Goal: Task Accomplishment & Management: Use online tool/utility

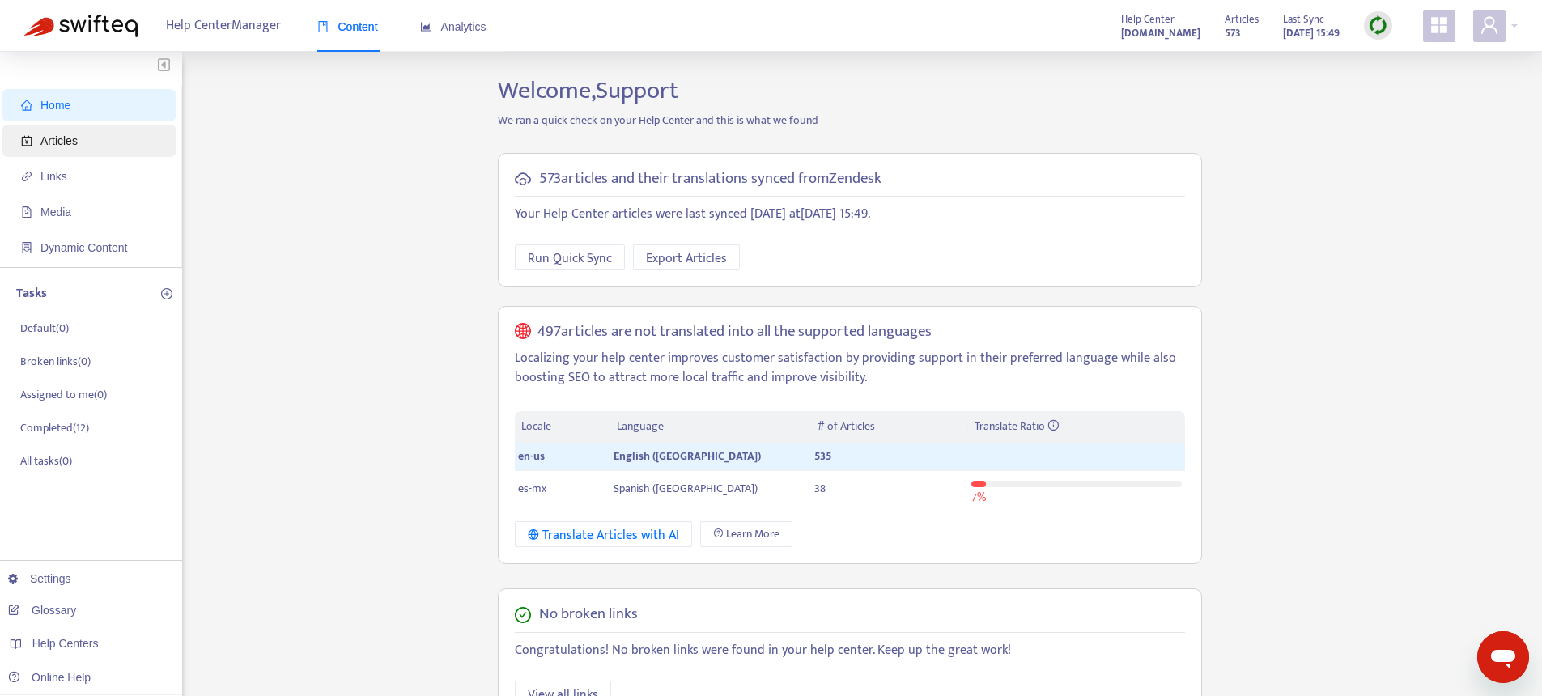
click at [85, 146] on span "Articles" at bounding box center [92, 141] width 142 height 32
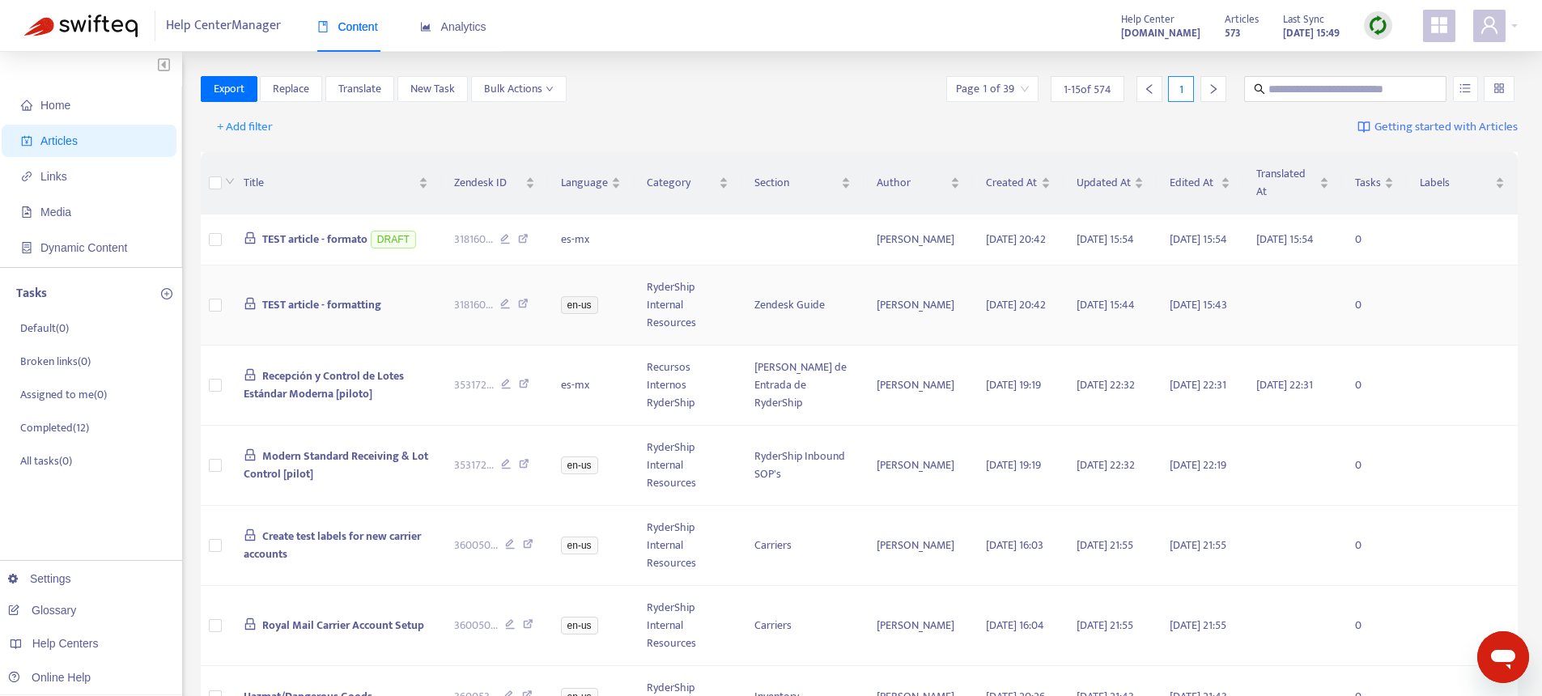
click at [316, 309] on span "TEST article - formatting" at bounding box center [321, 304] width 119 height 19
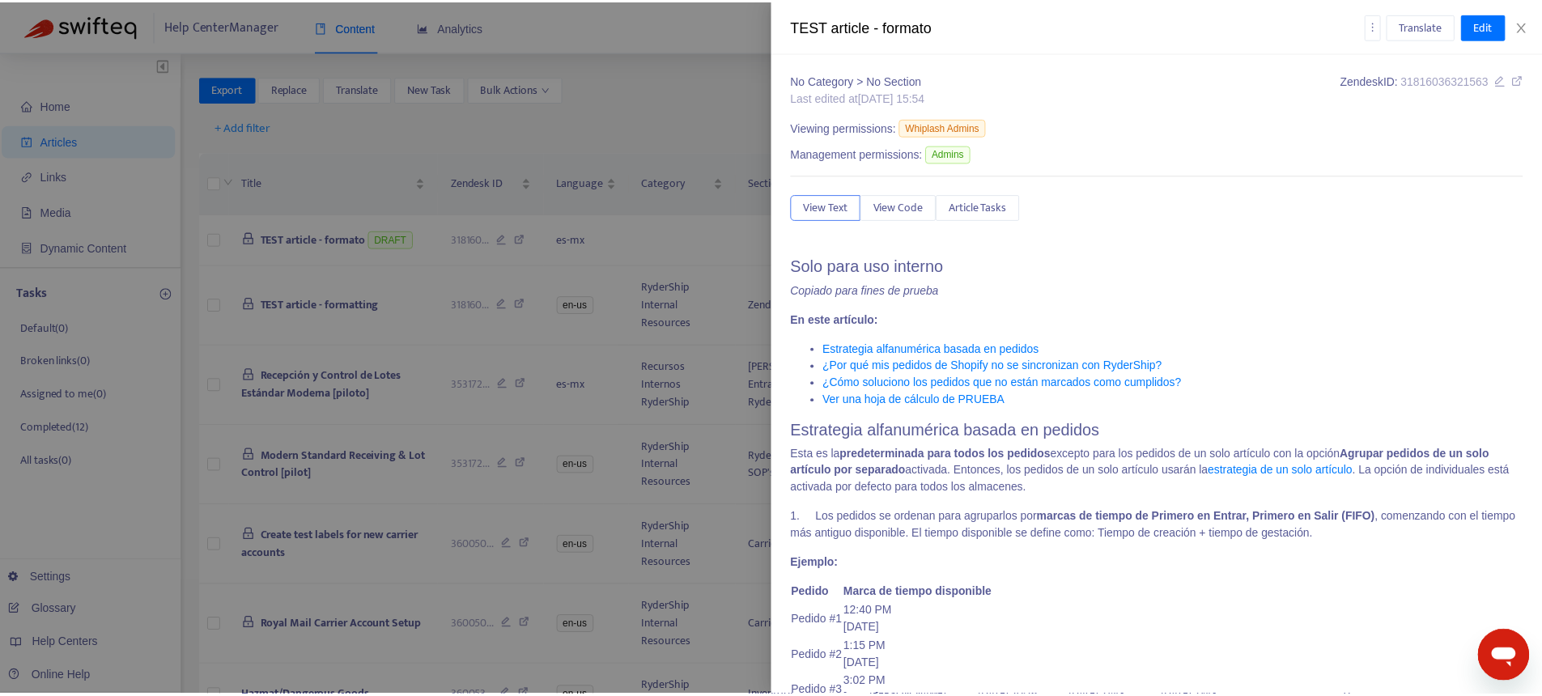
scroll to position [117, 0]
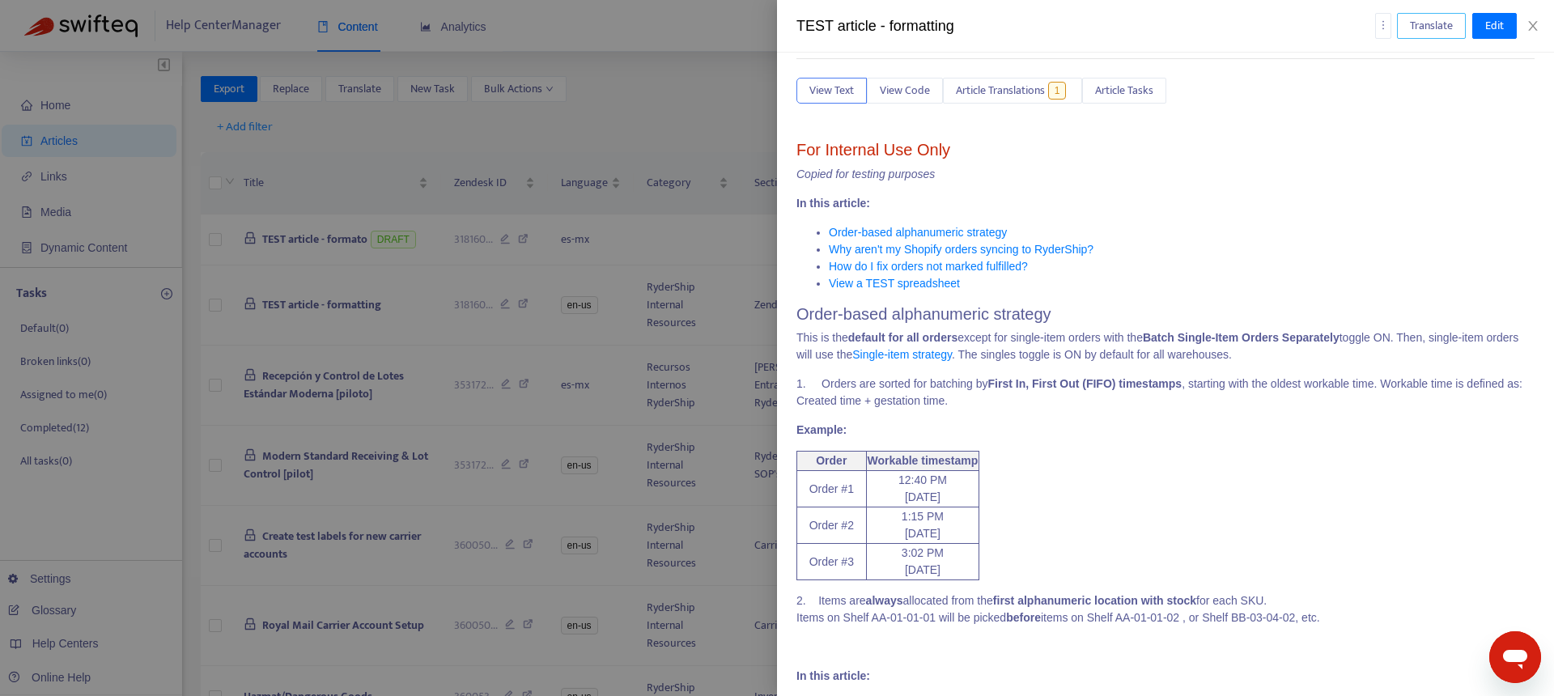
click at [1437, 28] on span "Translate" at bounding box center [1431, 26] width 43 height 18
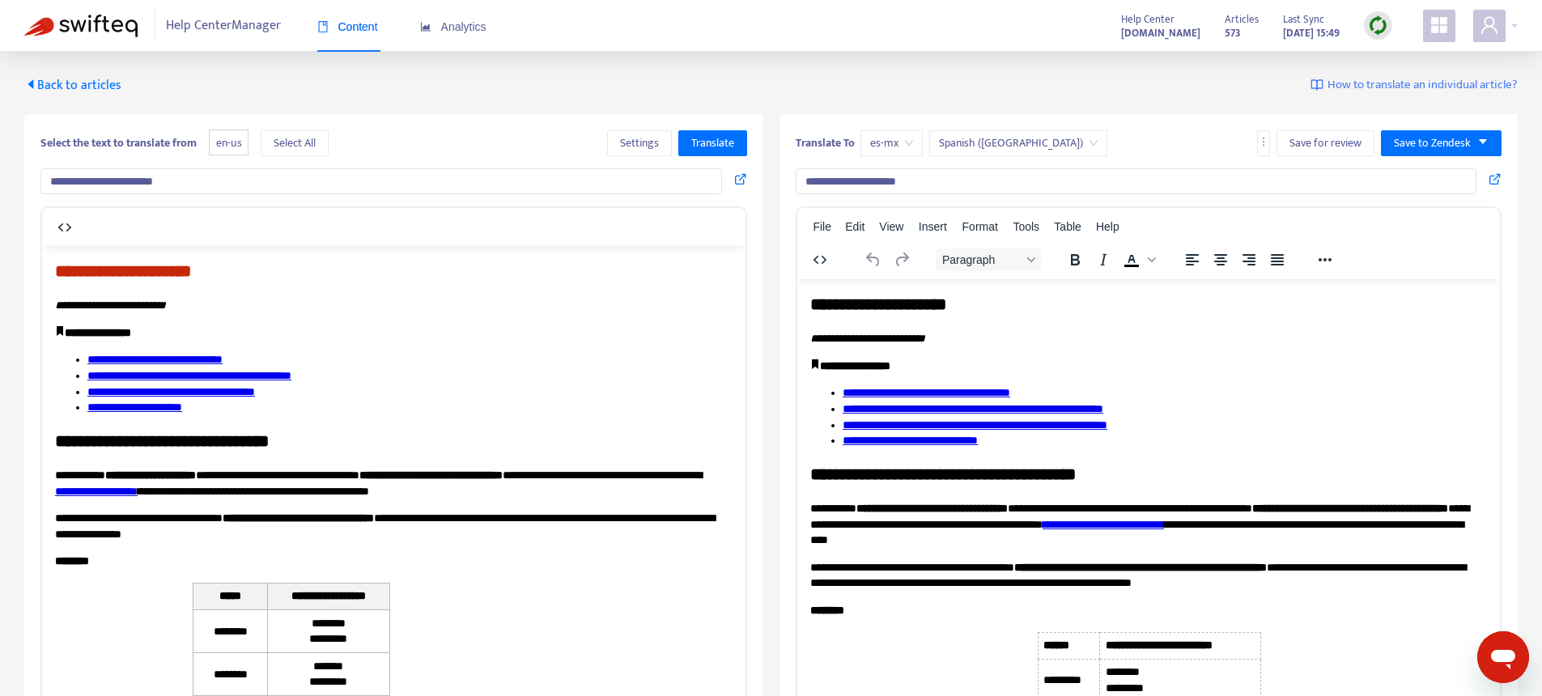
scroll to position [3, 0]
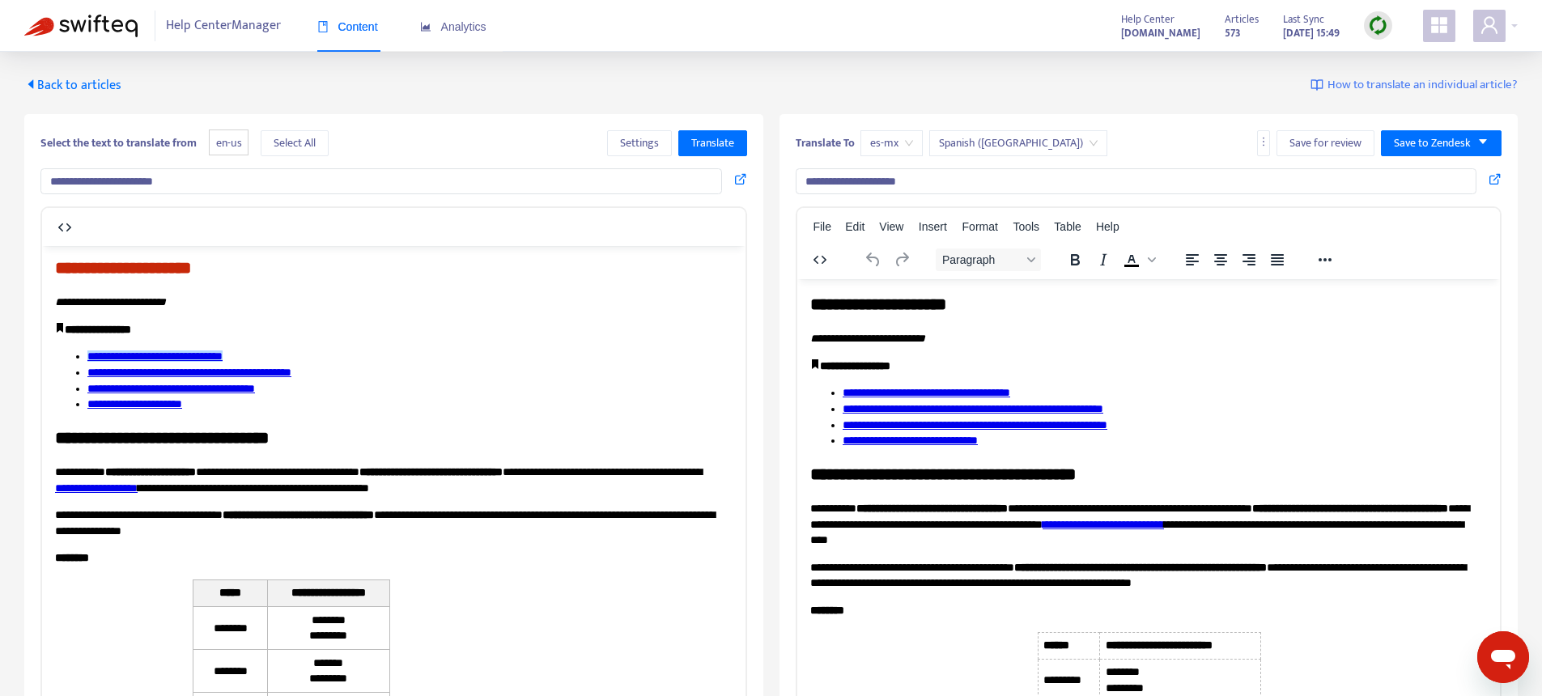
click at [449, 353] on li "**********" at bounding box center [409, 356] width 645 height 16
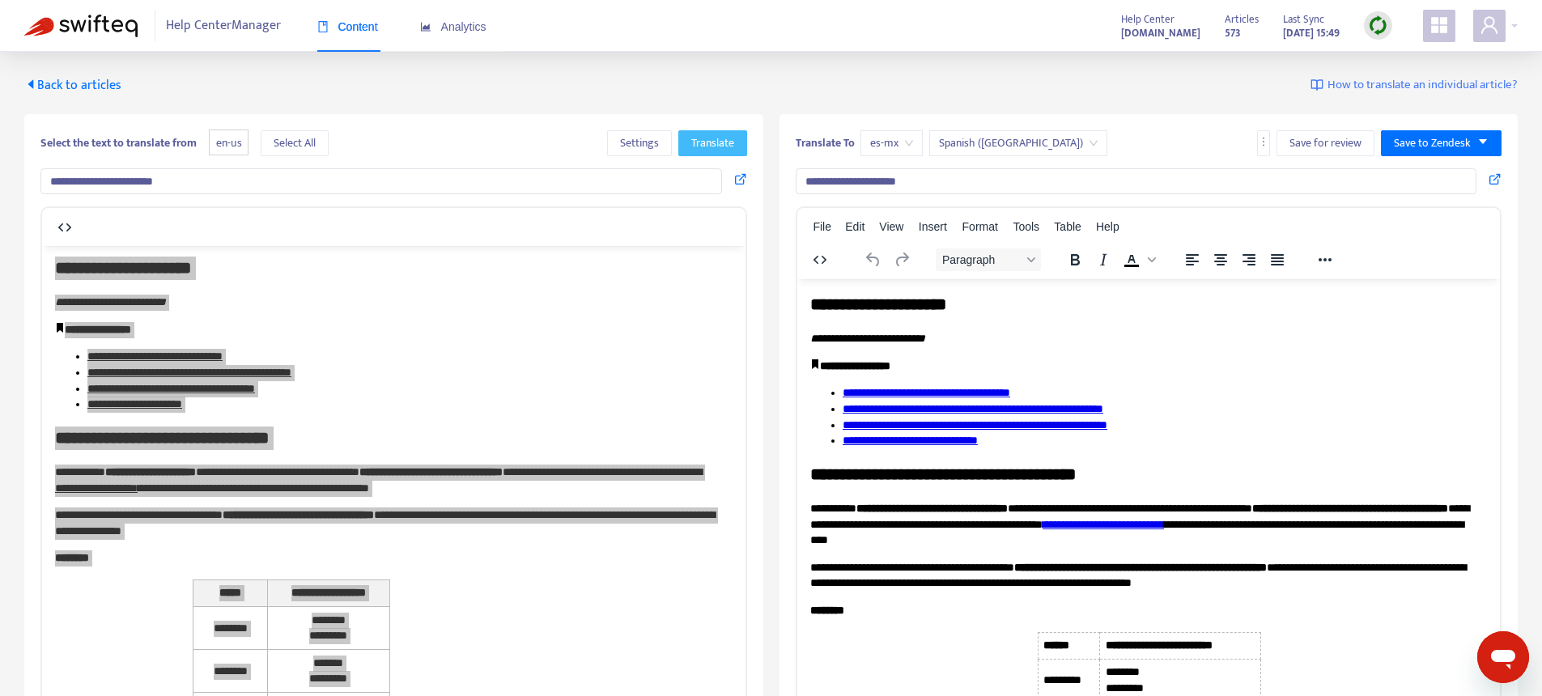
click at [720, 140] on span "Translate" at bounding box center [712, 143] width 43 height 18
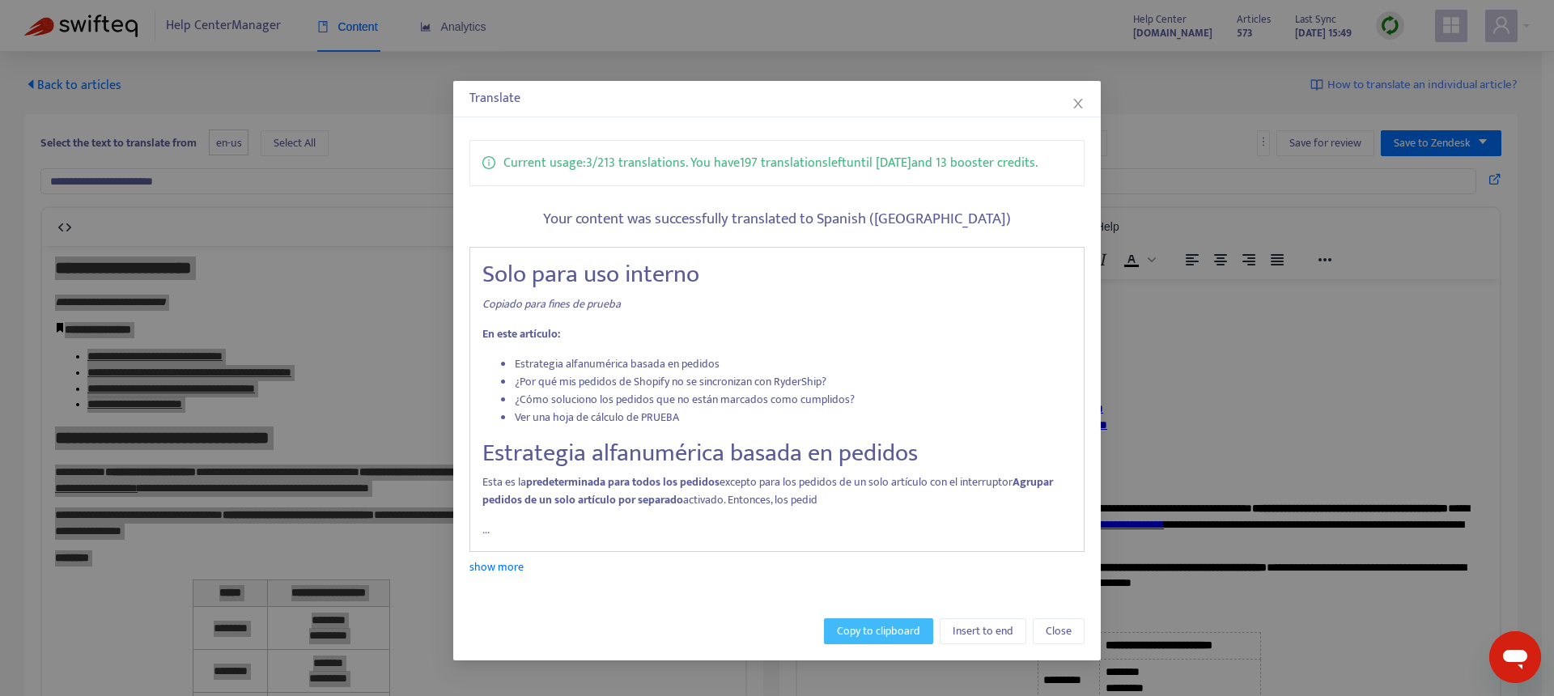
click at [859, 629] on span "Copy to clipboard" at bounding box center [878, 631] width 83 height 18
copy body "**********"
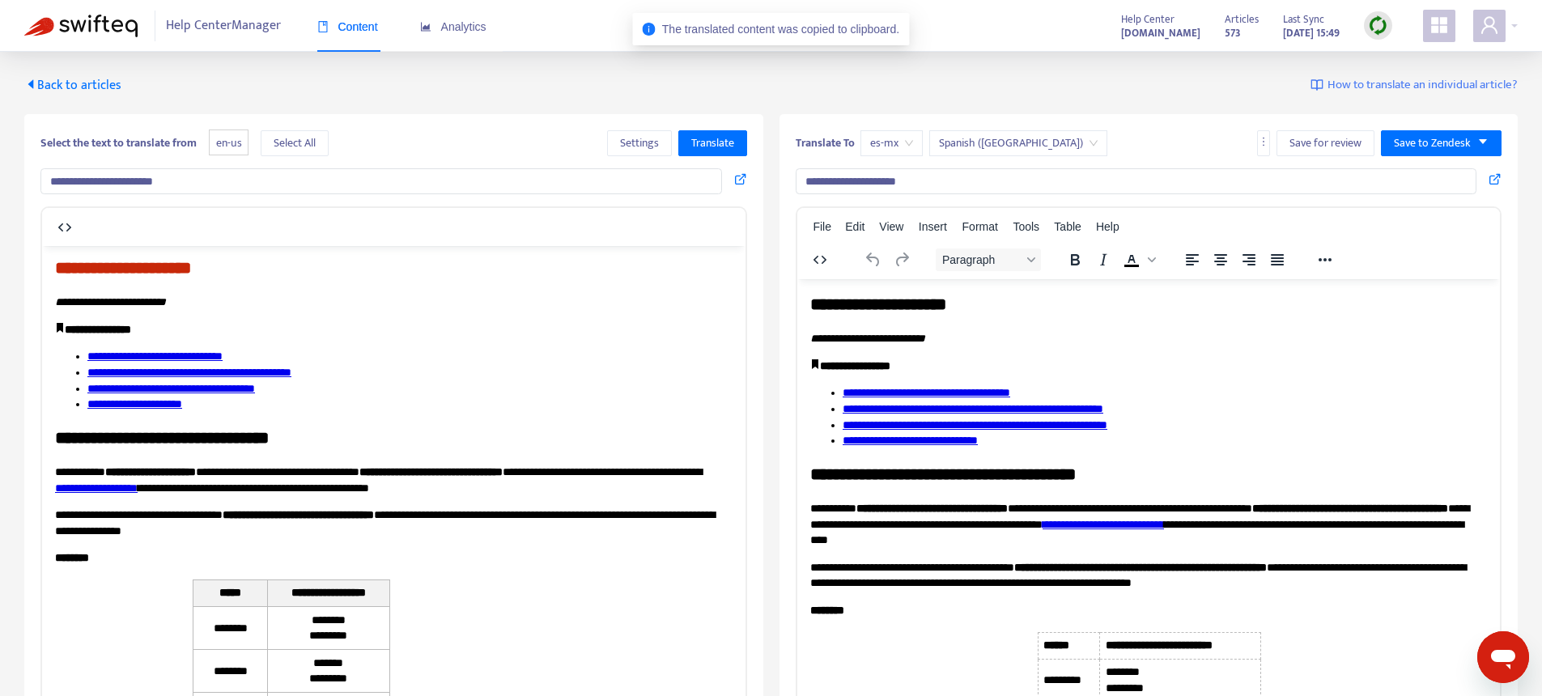
click at [927, 562] on p "**********" at bounding box center [1141, 575] width 665 height 32
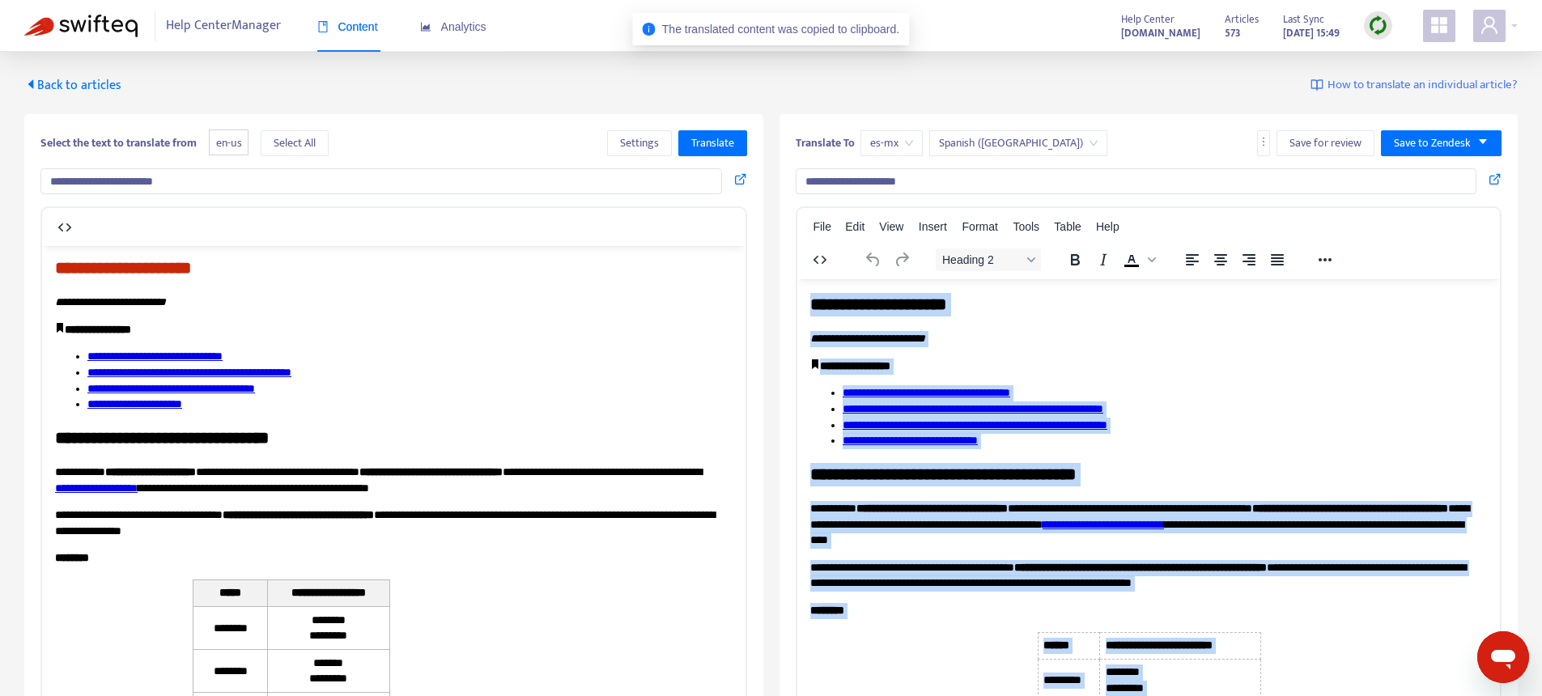
paste body "Rich Text Area. Press ALT-0 for help."
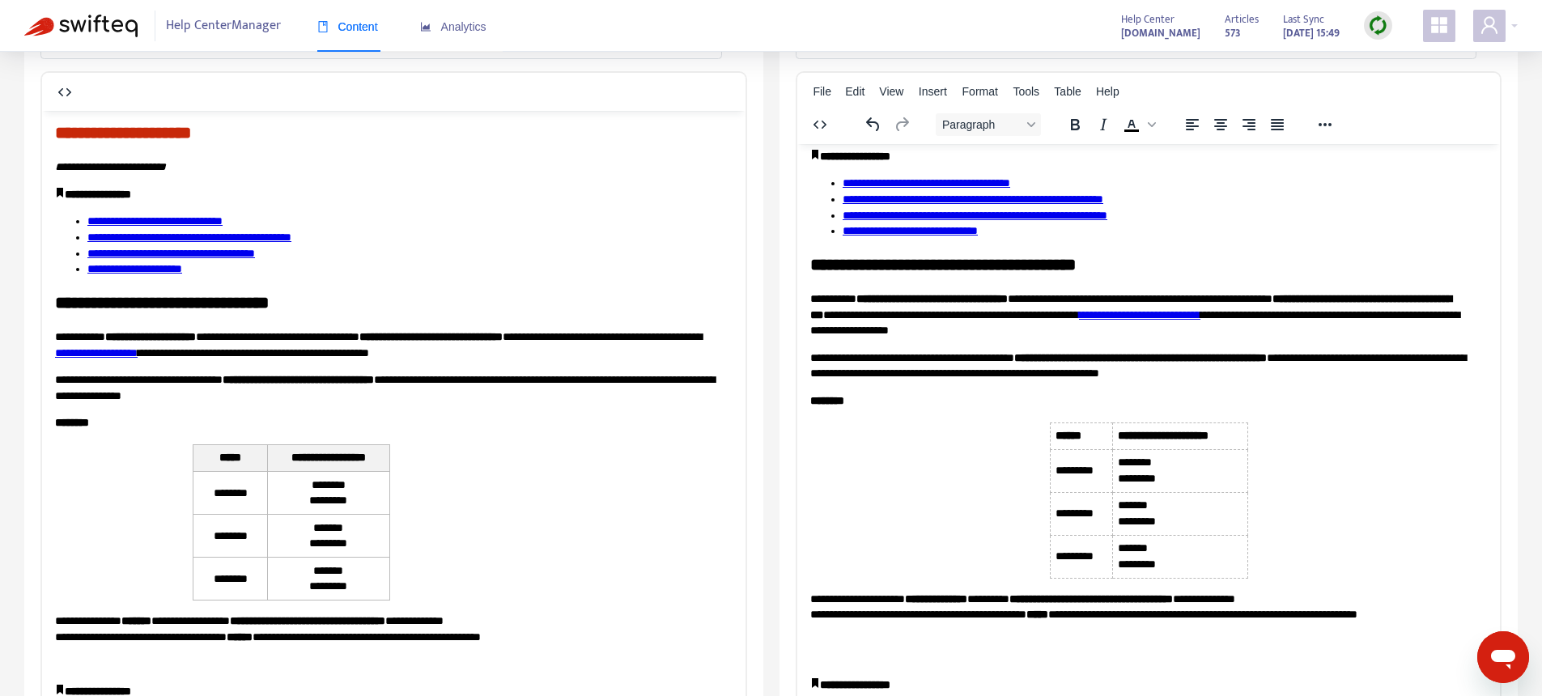
scroll to position [0, 0]
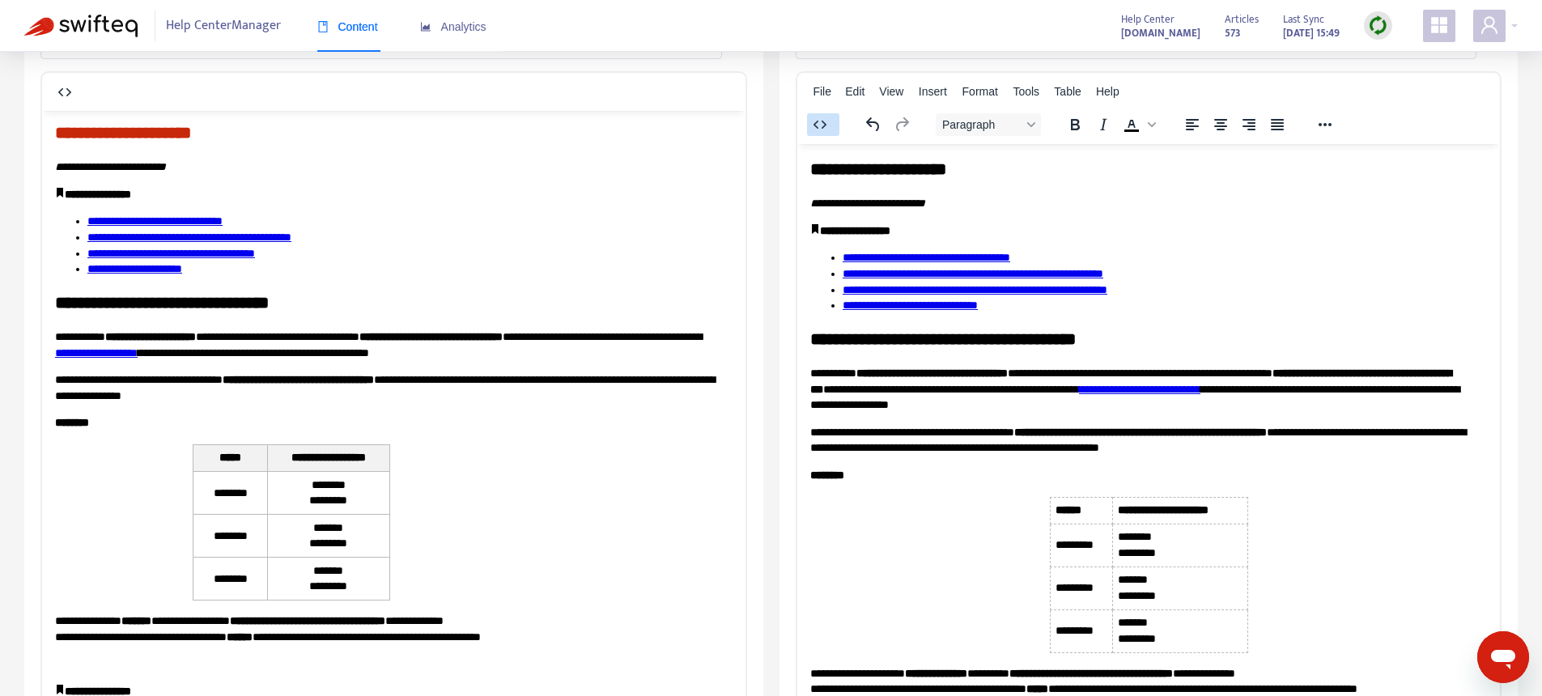
click at [825, 129] on icon "button" at bounding box center [819, 124] width 19 height 19
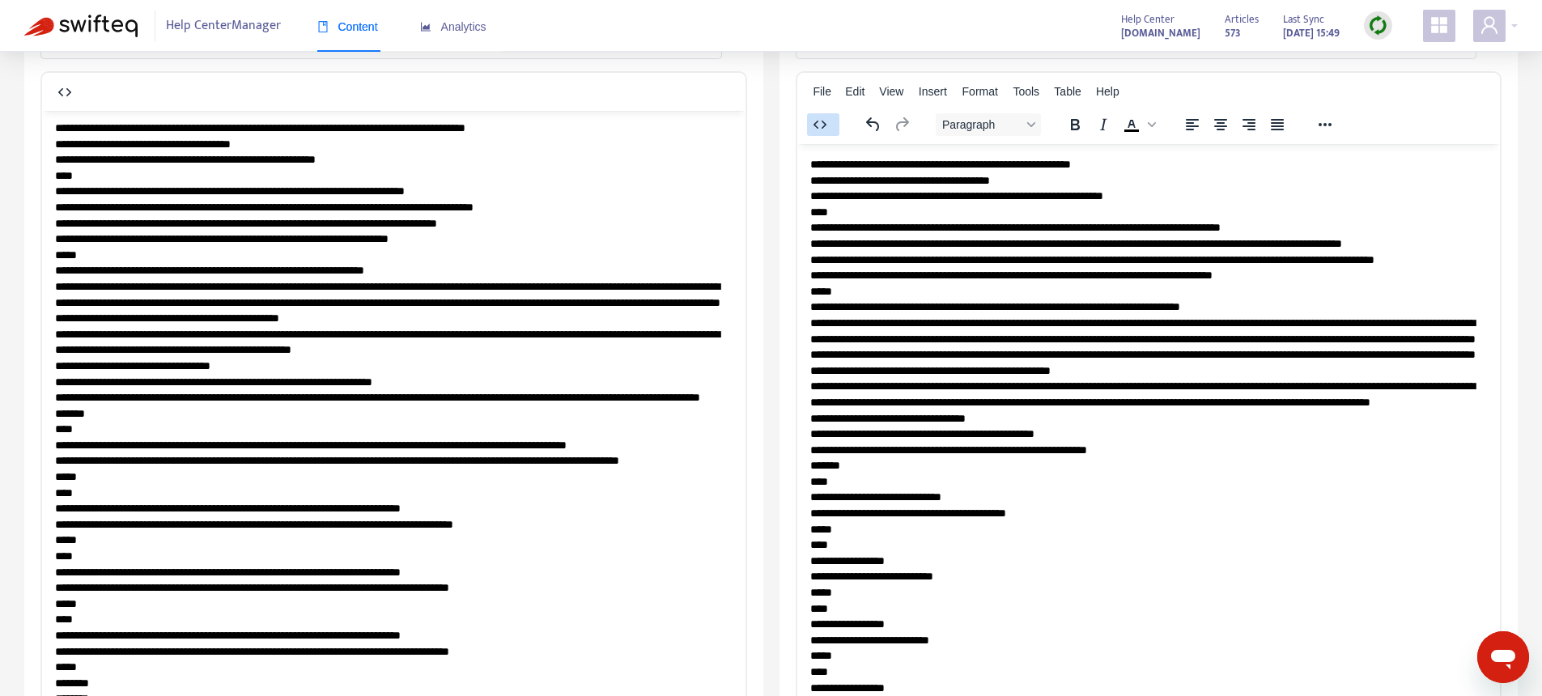
scroll to position [2, 0]
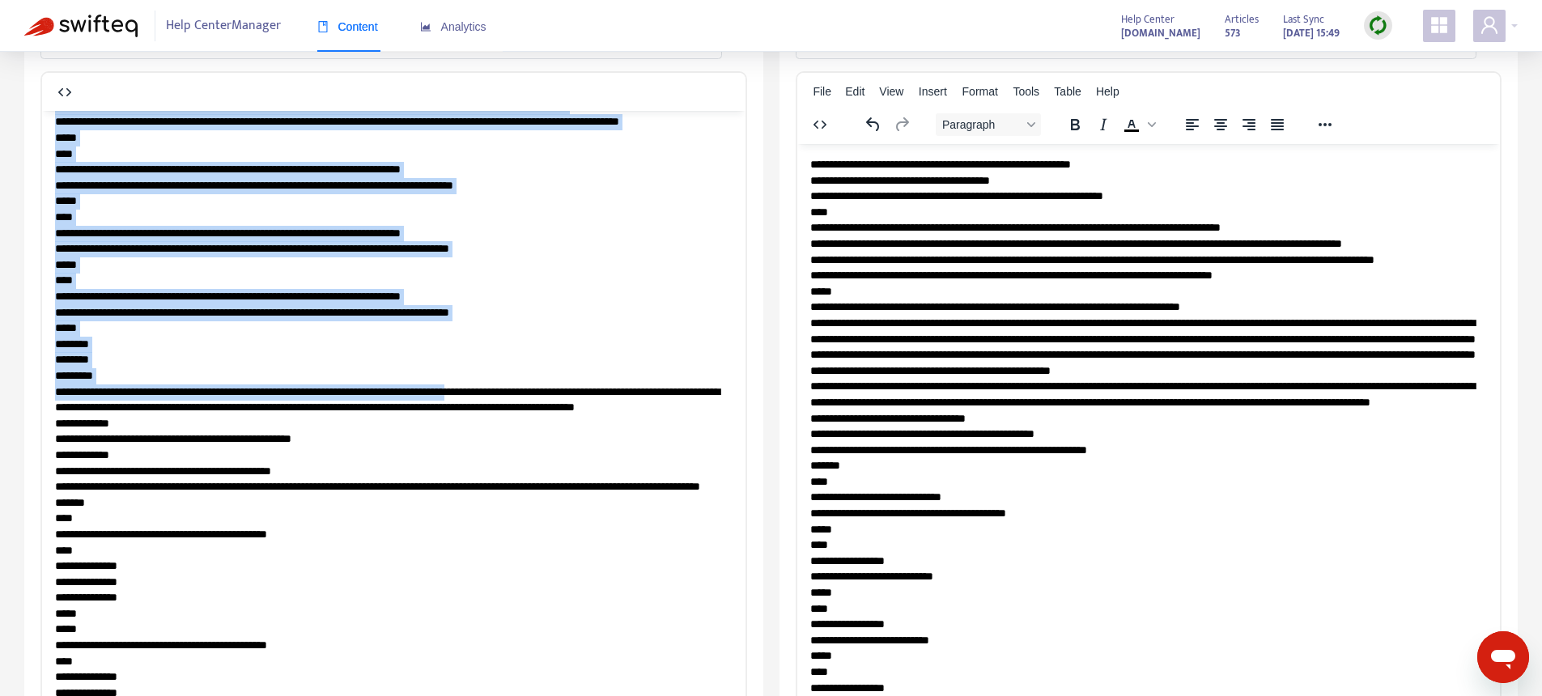
scroll to position [378, 0]
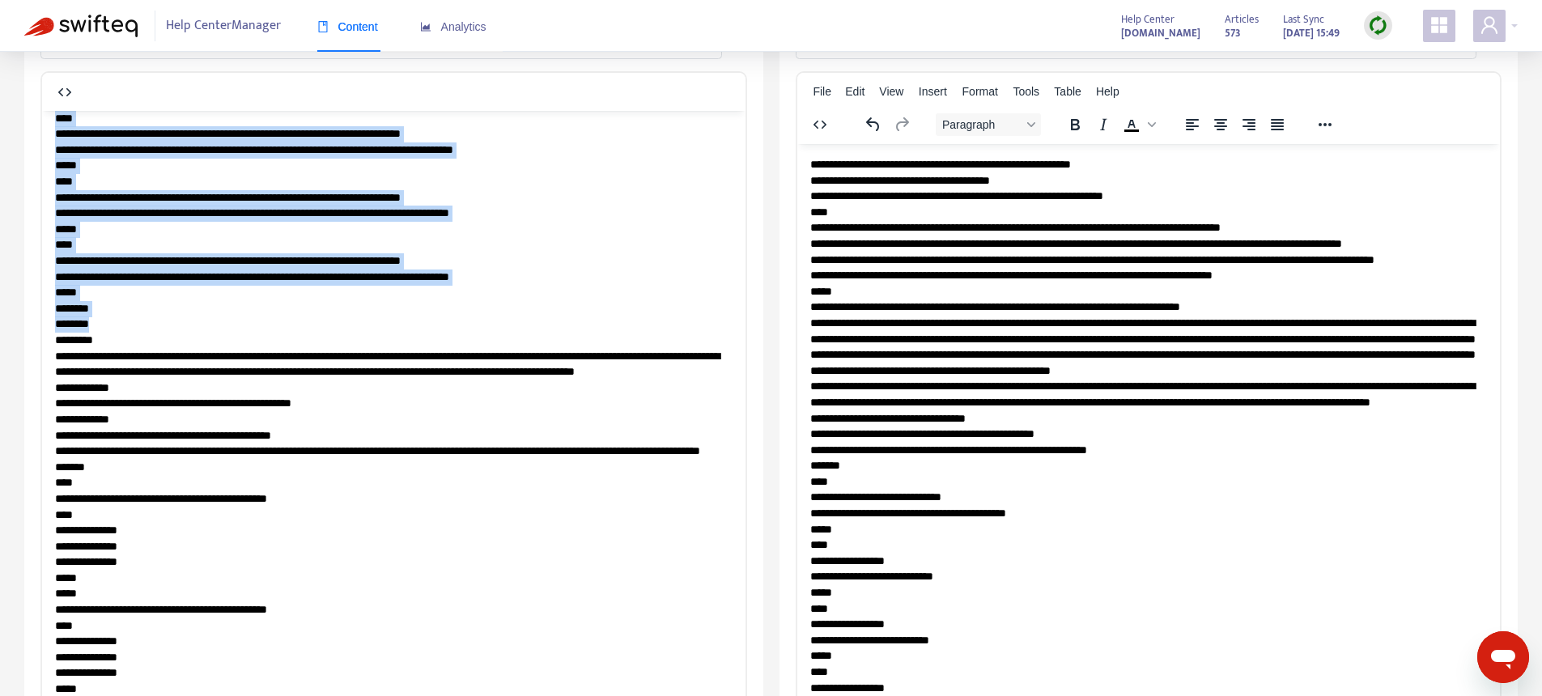
drag, startPoint x: 56, startPoint y: 308, endPoint x: 552, endPoint y: 376, distance: 500.7
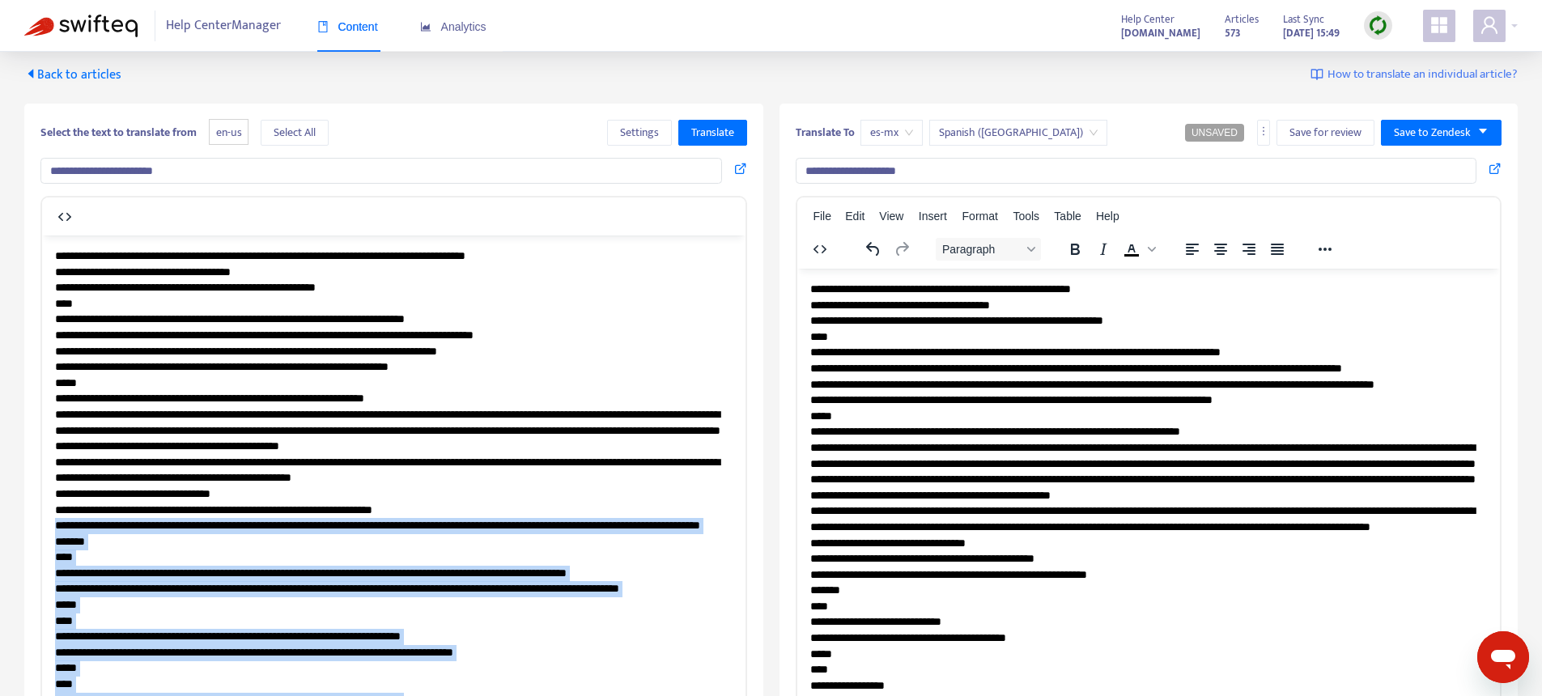
scroll to position [0, 0]
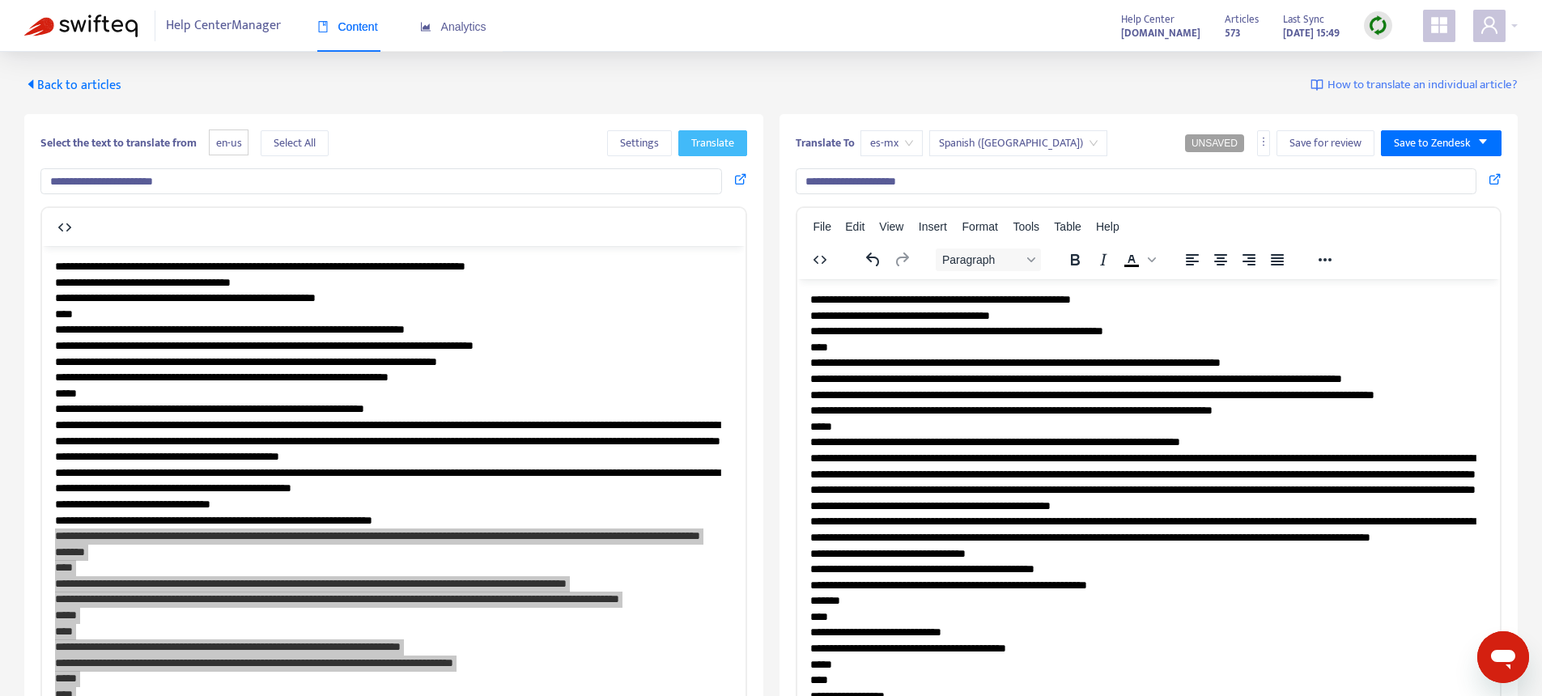
click at [712, 142] on span "Translate" at bounding box center [712, 143] width 43 height 18
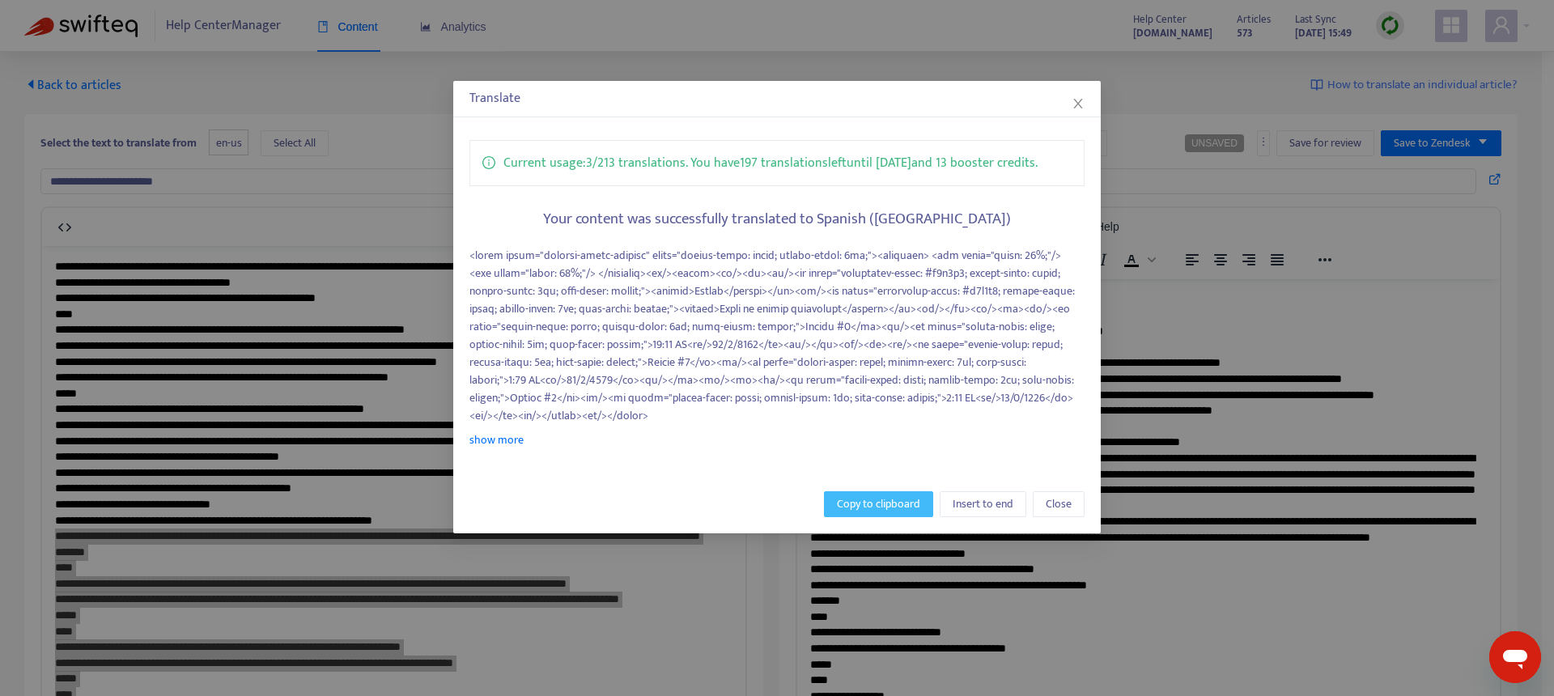
click at [859, 501] on span "Copy to clipboard" at bounding box center [878, 504] width 83 height 18
copy p "**********"
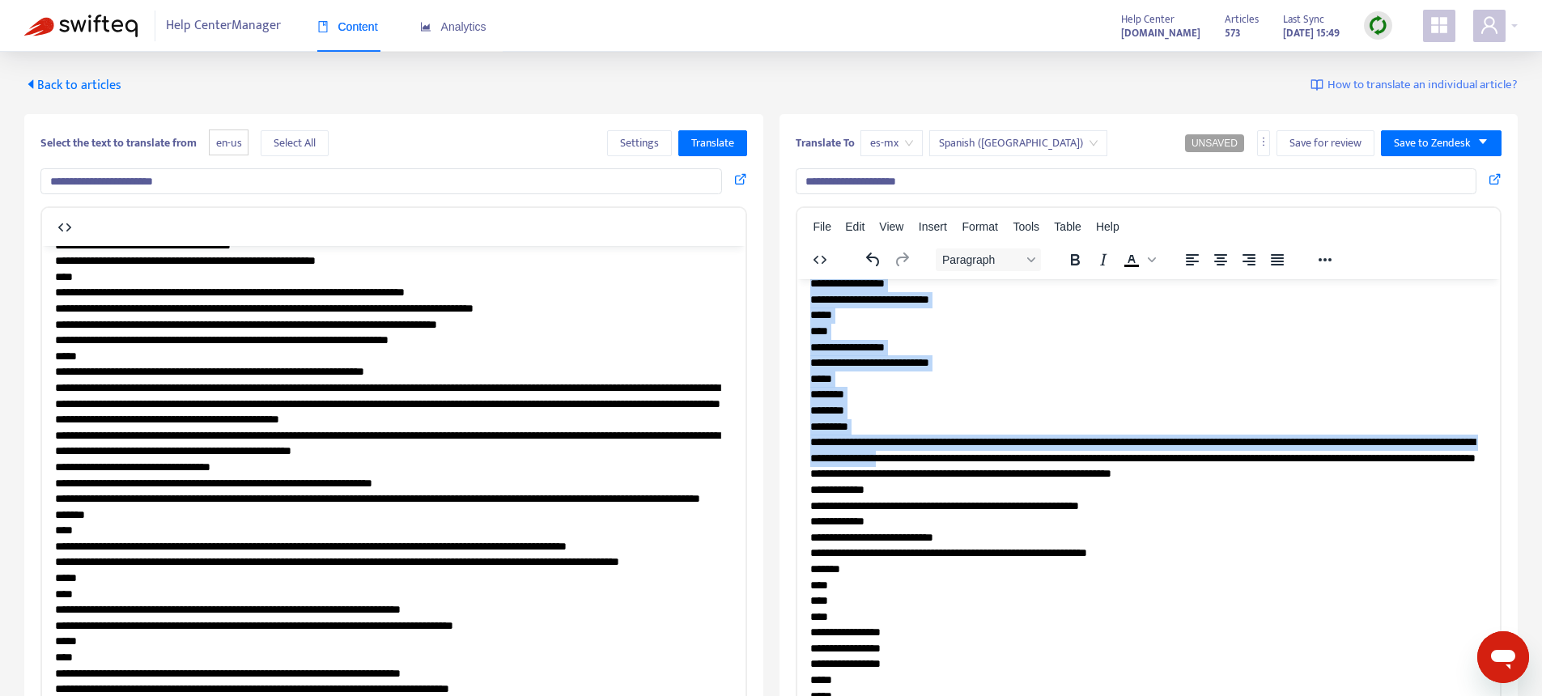
scroll to position [484, 0]
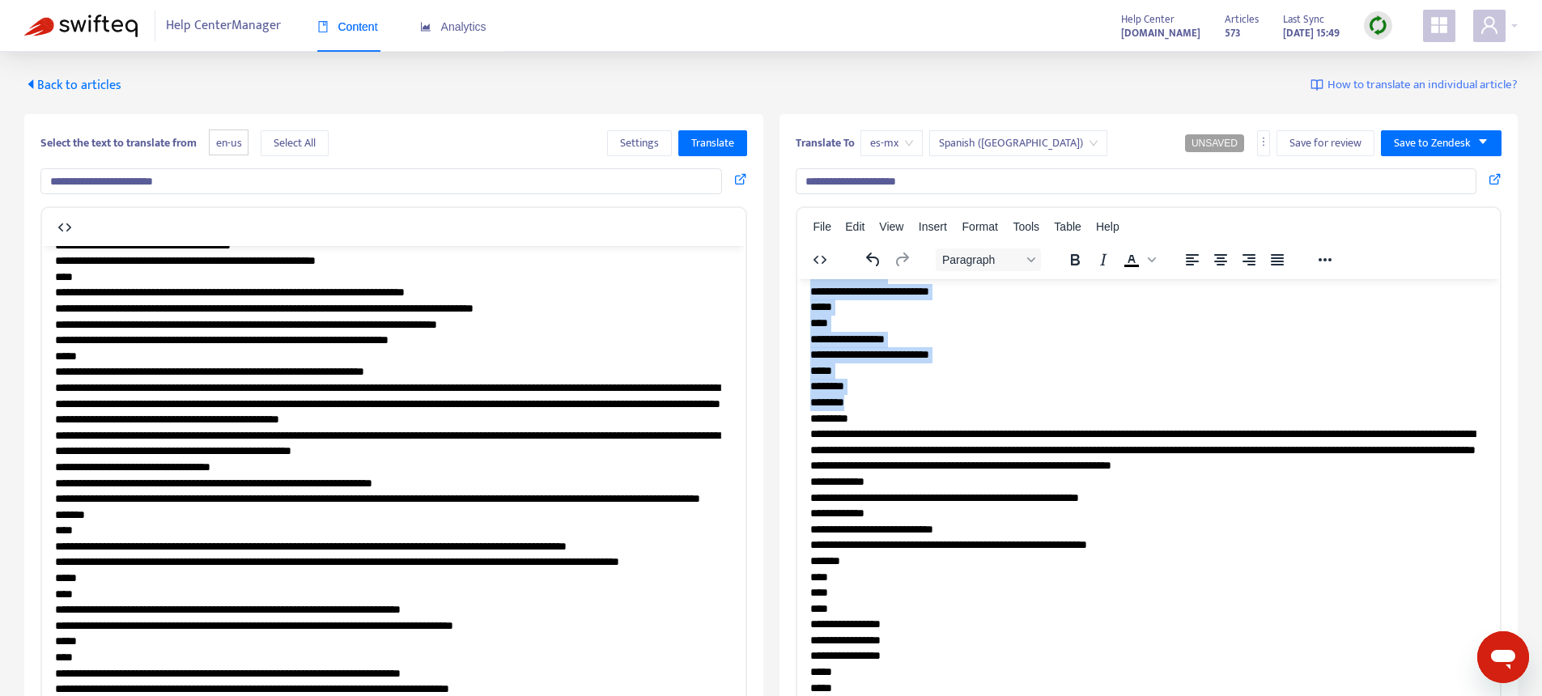
drag, startPoint x: 810, startPoint y: 347, endPoint x: 1113, endPoint y: 460, distance: 323.2
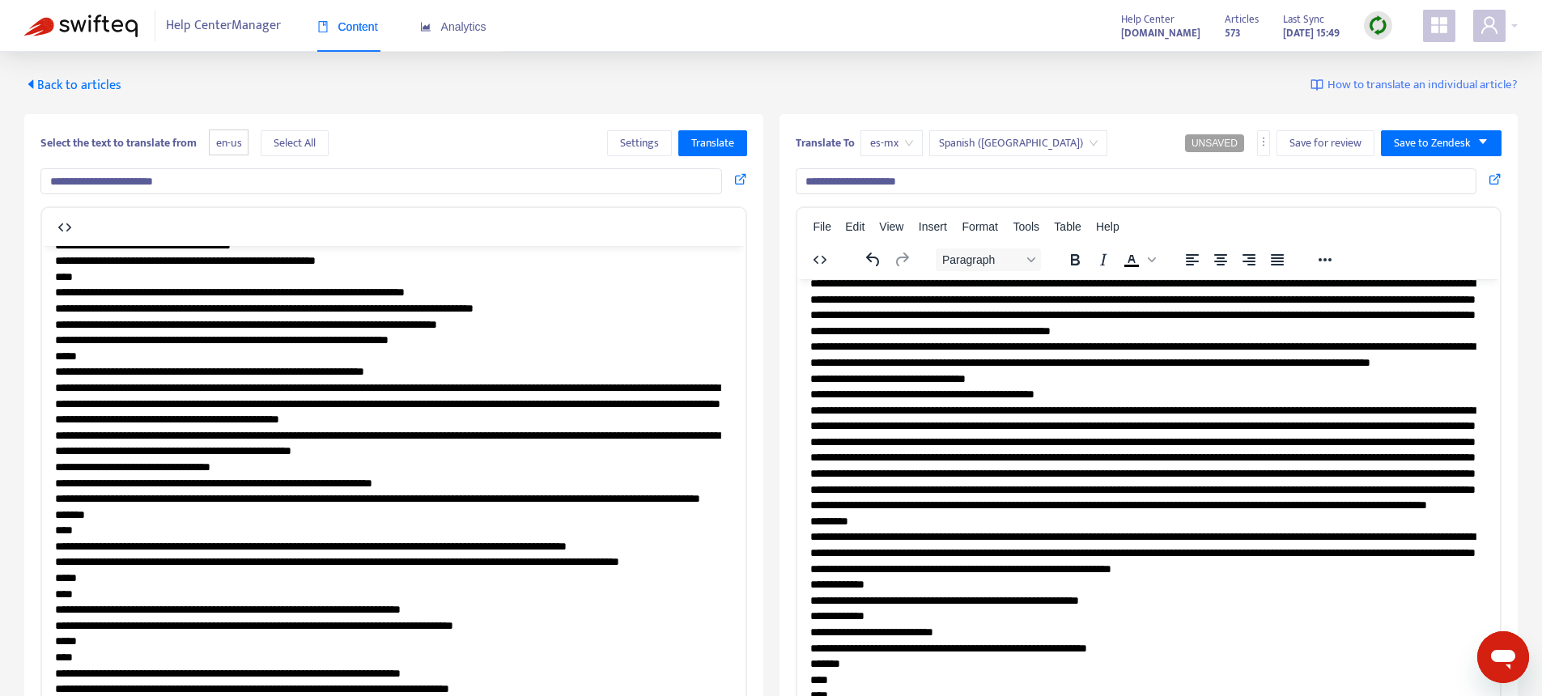
scroll to position [84, 0]
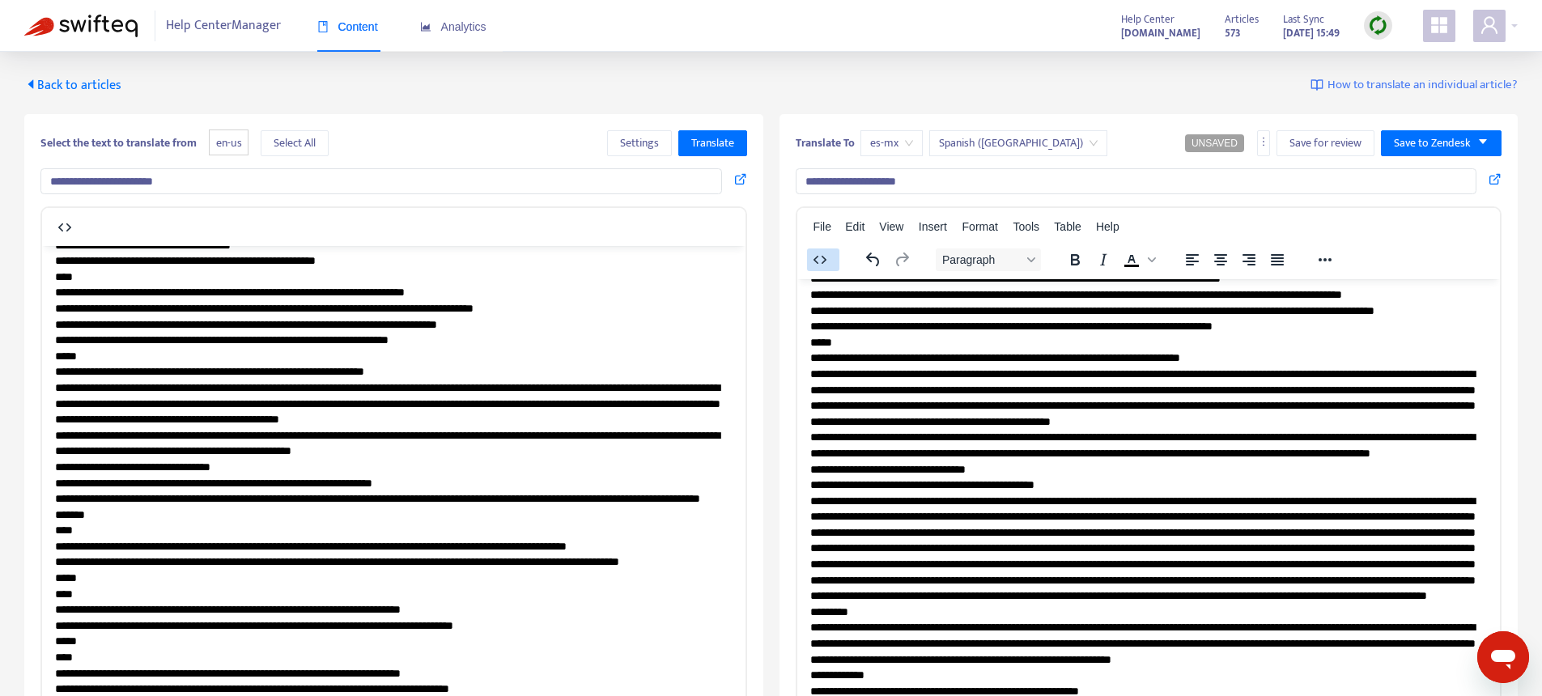
click at [821, 255] on icon "button" at bounding box center [819, 259] width 19 height 19
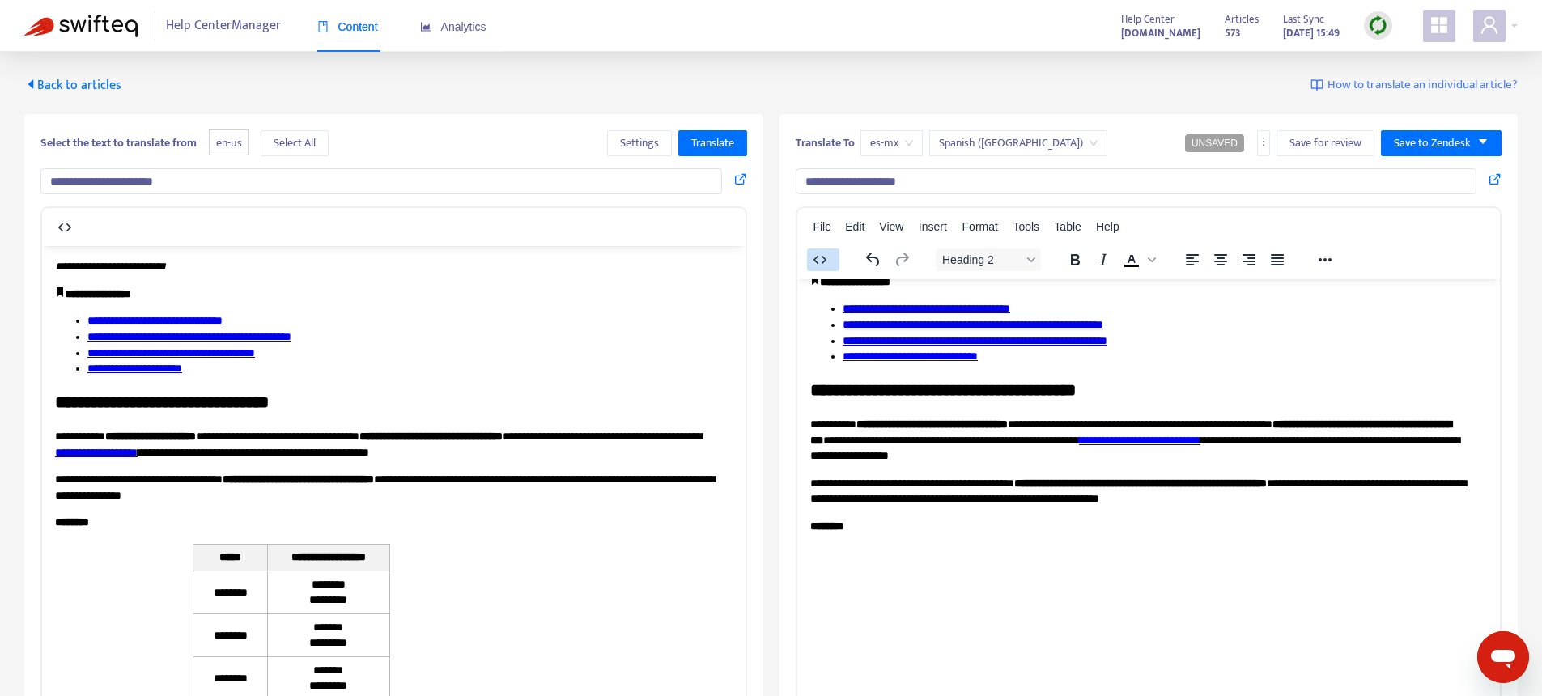
scroll to position [86, 0]
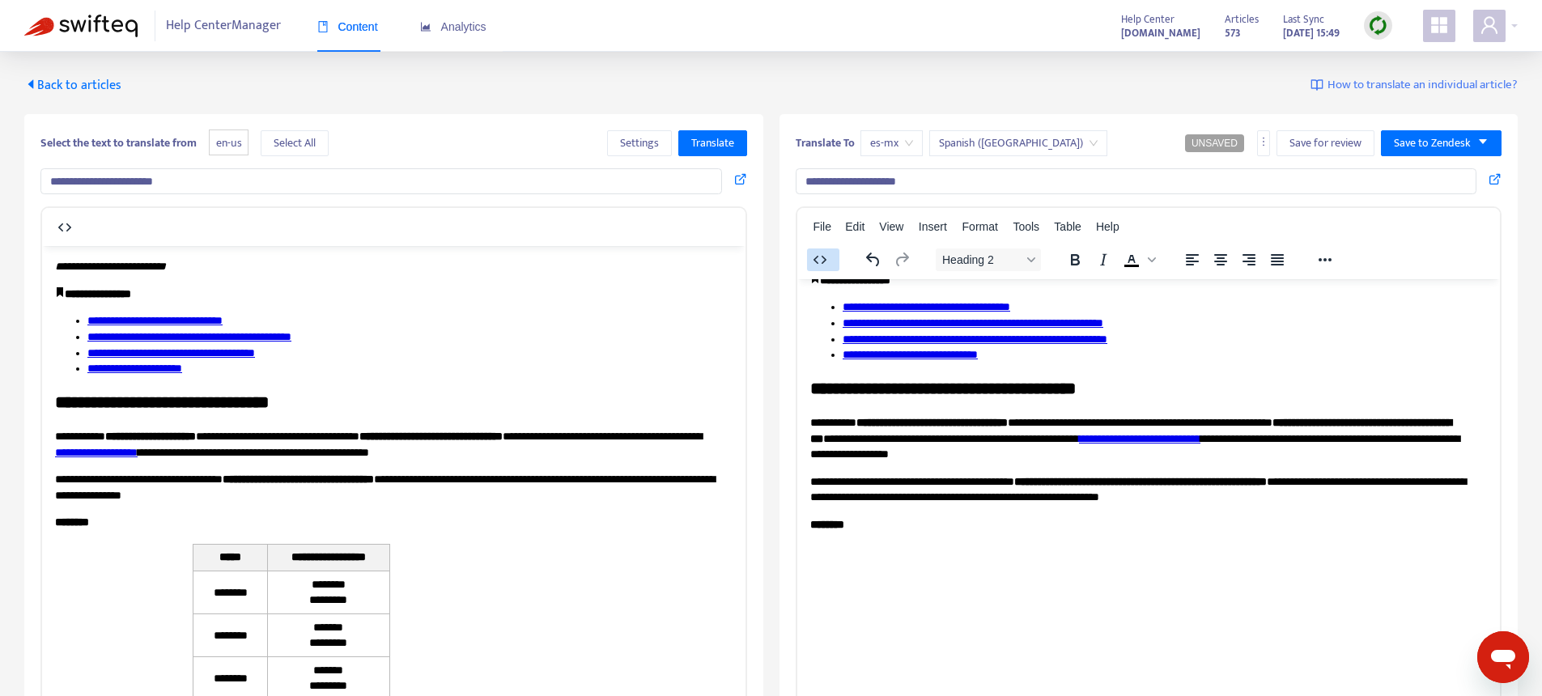
click at [821, 255] on icon "button" at bounding box center [819, 259] width 19 height 19
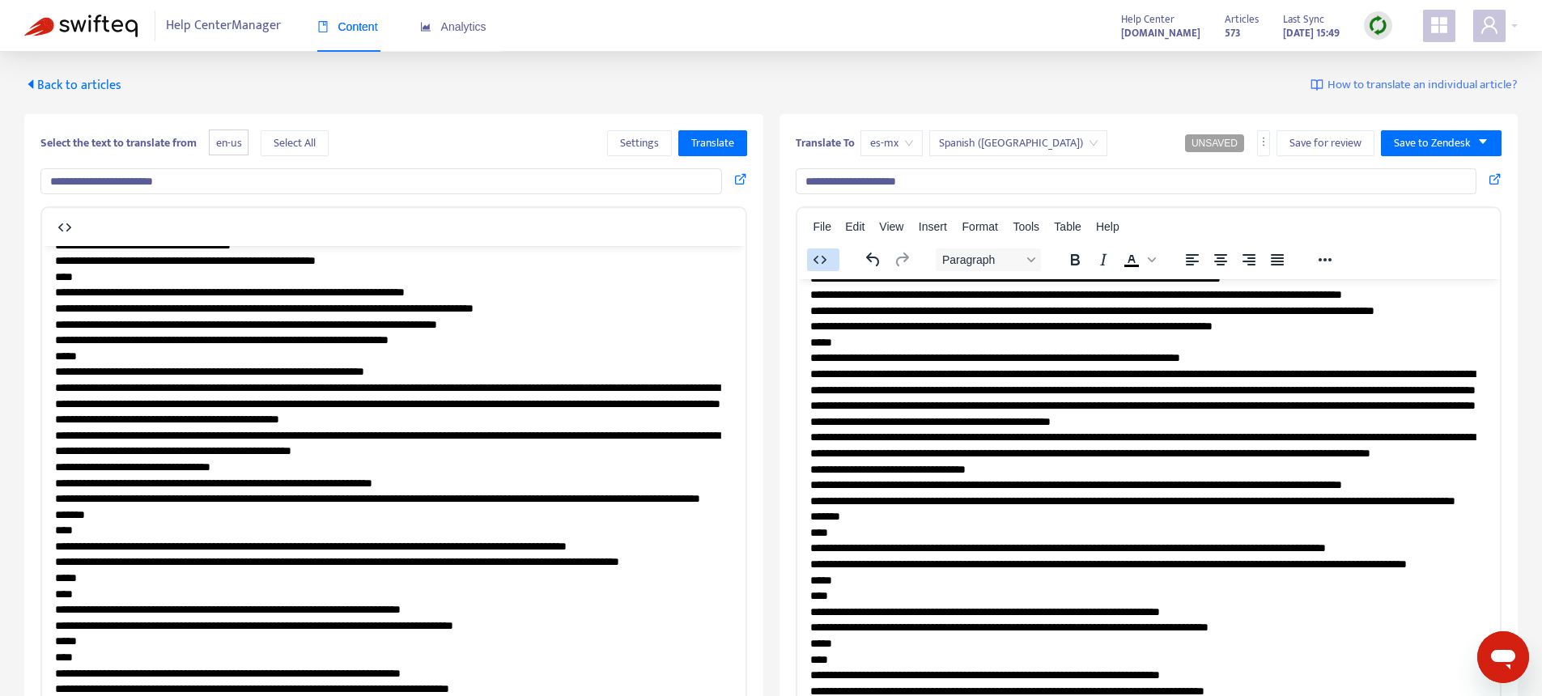
click at [821, 255] on icon "button" at bounding box center [819, 259] width 19 height 19
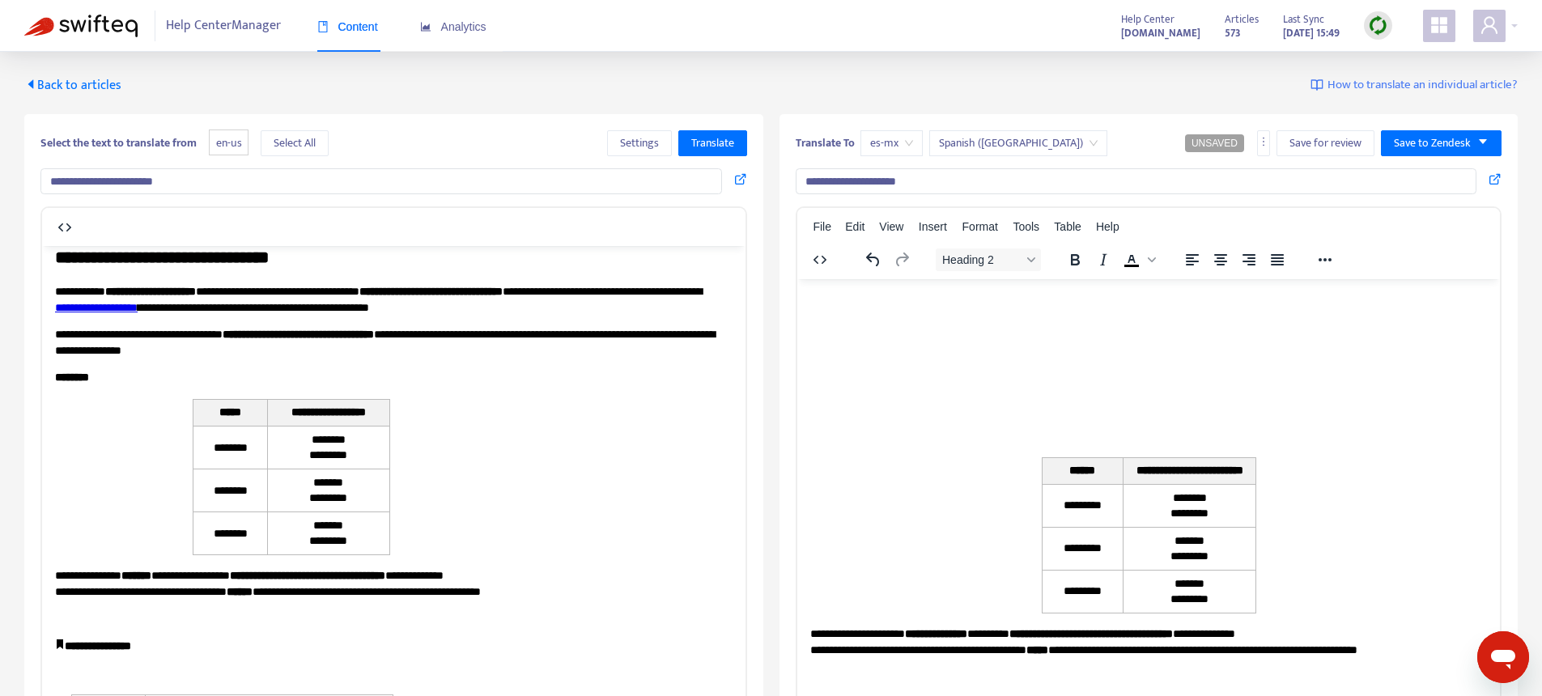
scroll to position [464, 0]
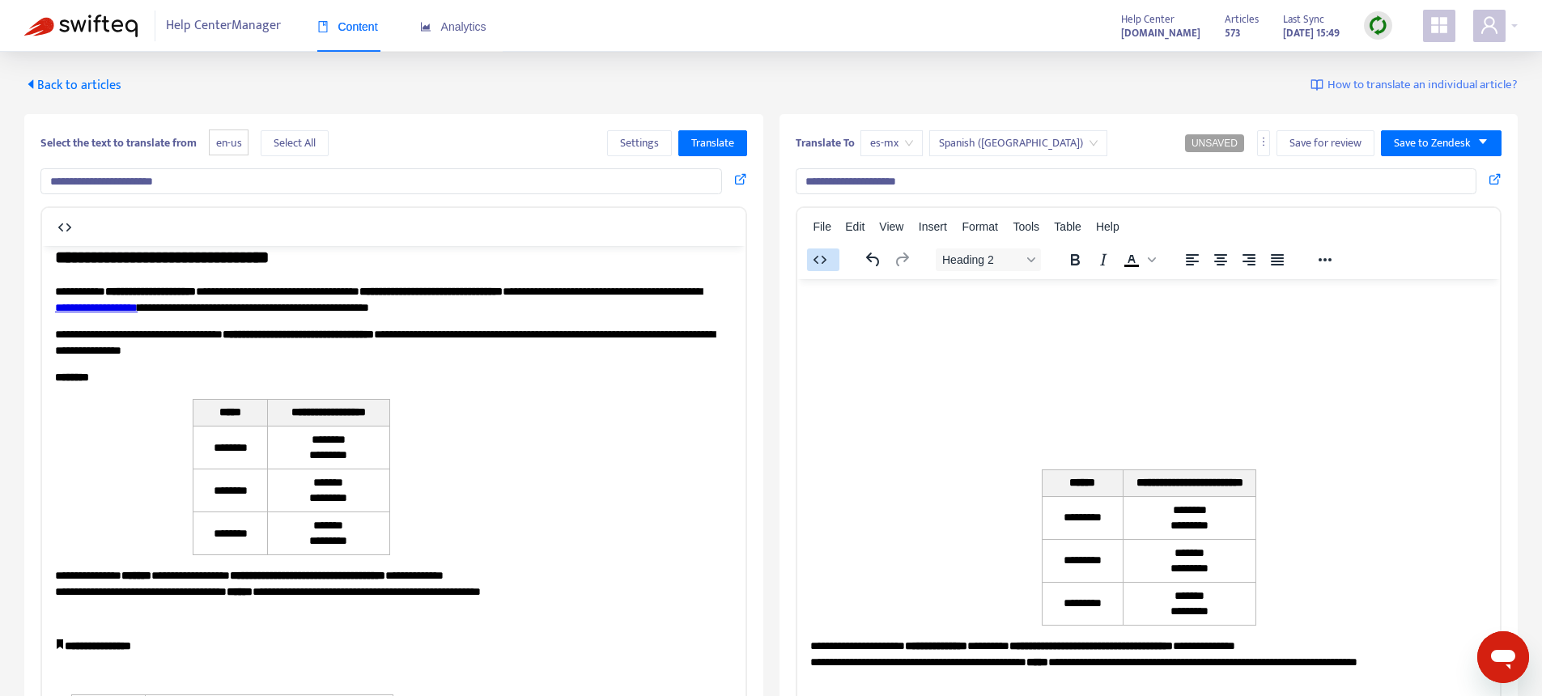
click at [817, 259] on icon "button" at bounding box center [819, 259] width 19 height 19
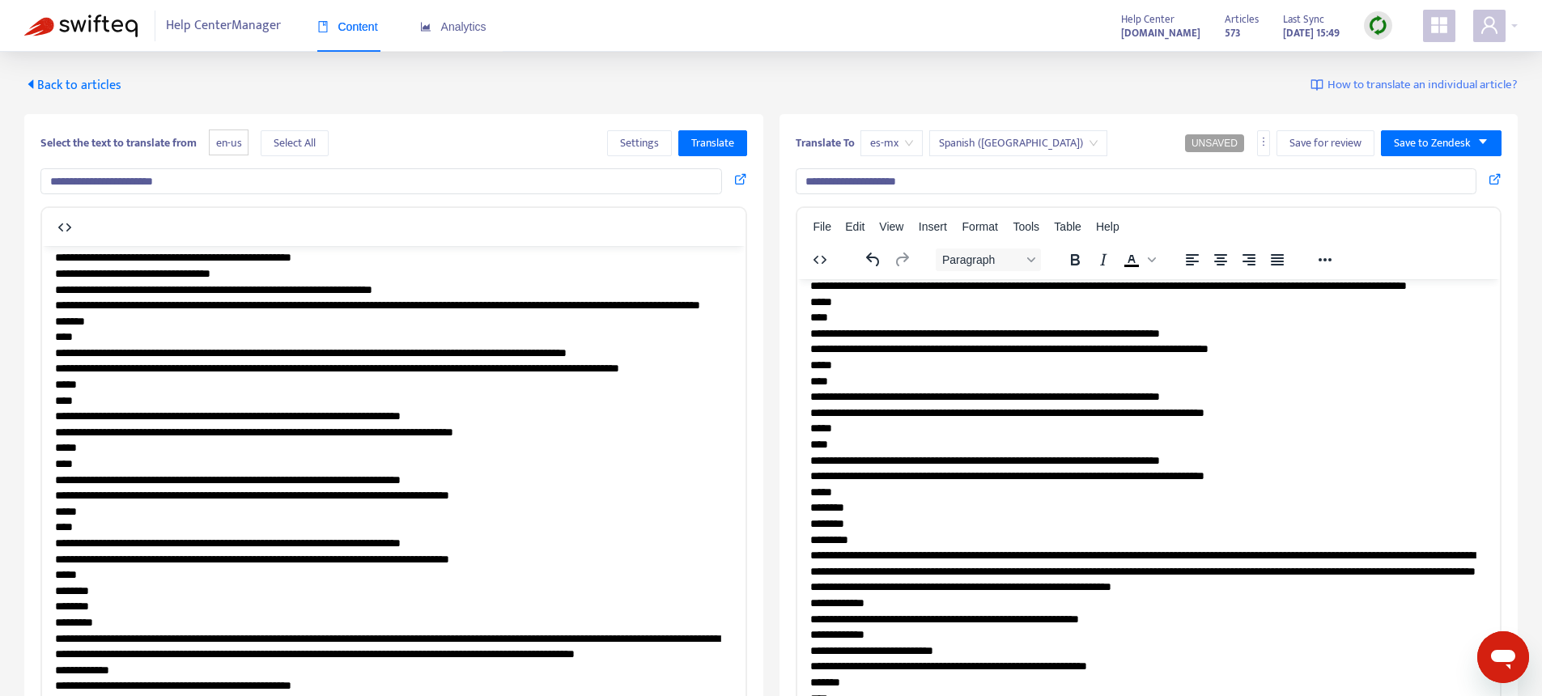
scroll to position [362, 0]
click at [818, 255] on icon "button" at bounding box center [819, 259] width 19 height 19
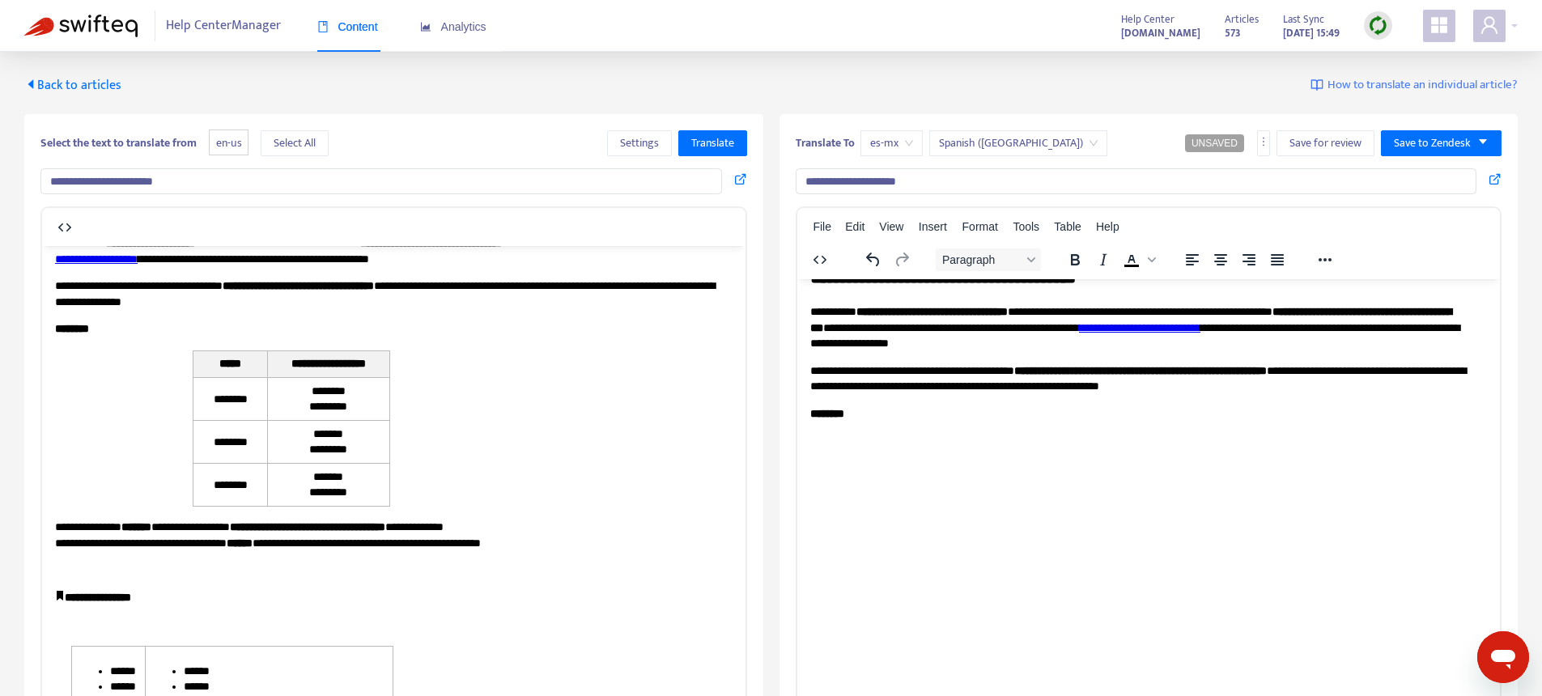
scroll to position [197, 0]
click at [903, 409] on p "********" at bounding box center [1147, 413] width 677 height 16
click at [810, 260] on icon "button" at bounding box center [819, 259] width 19 height 19
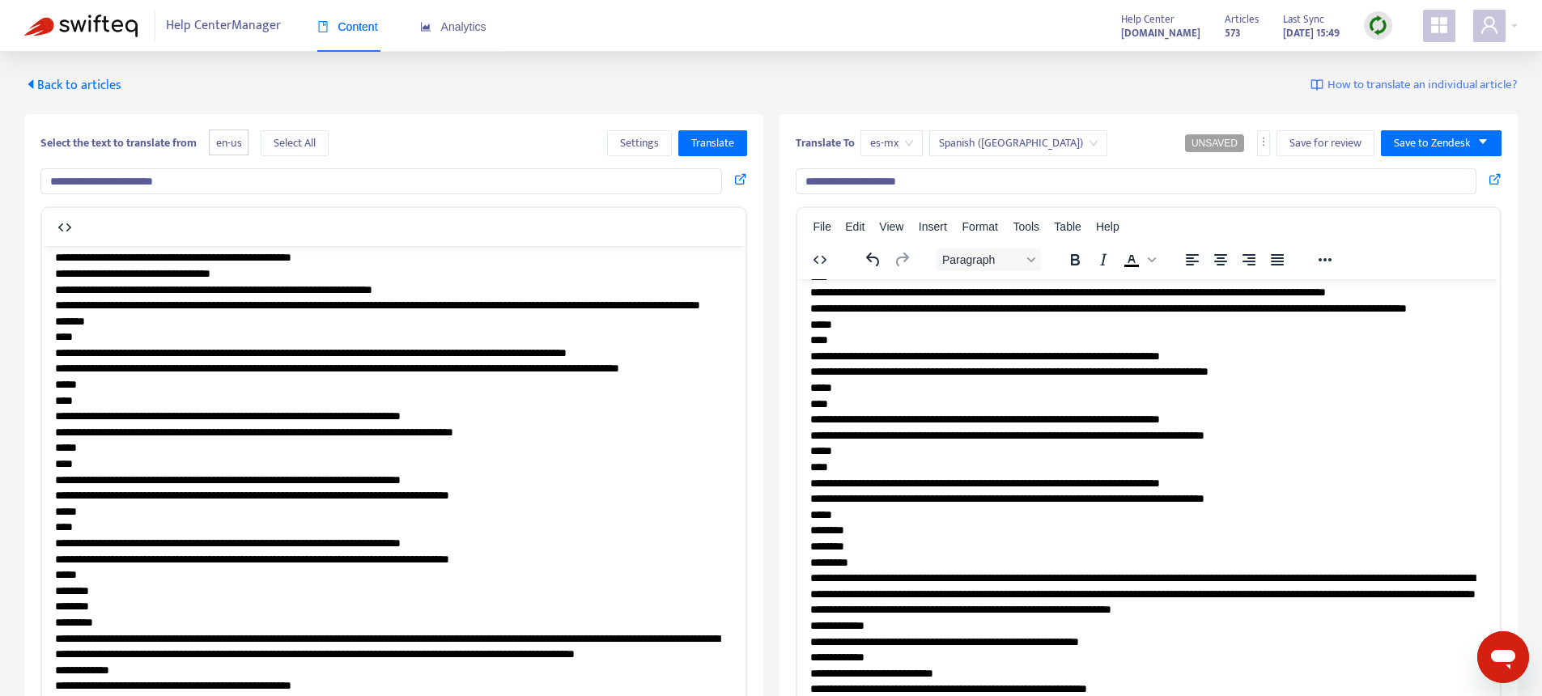
scroll to position [269, 0]
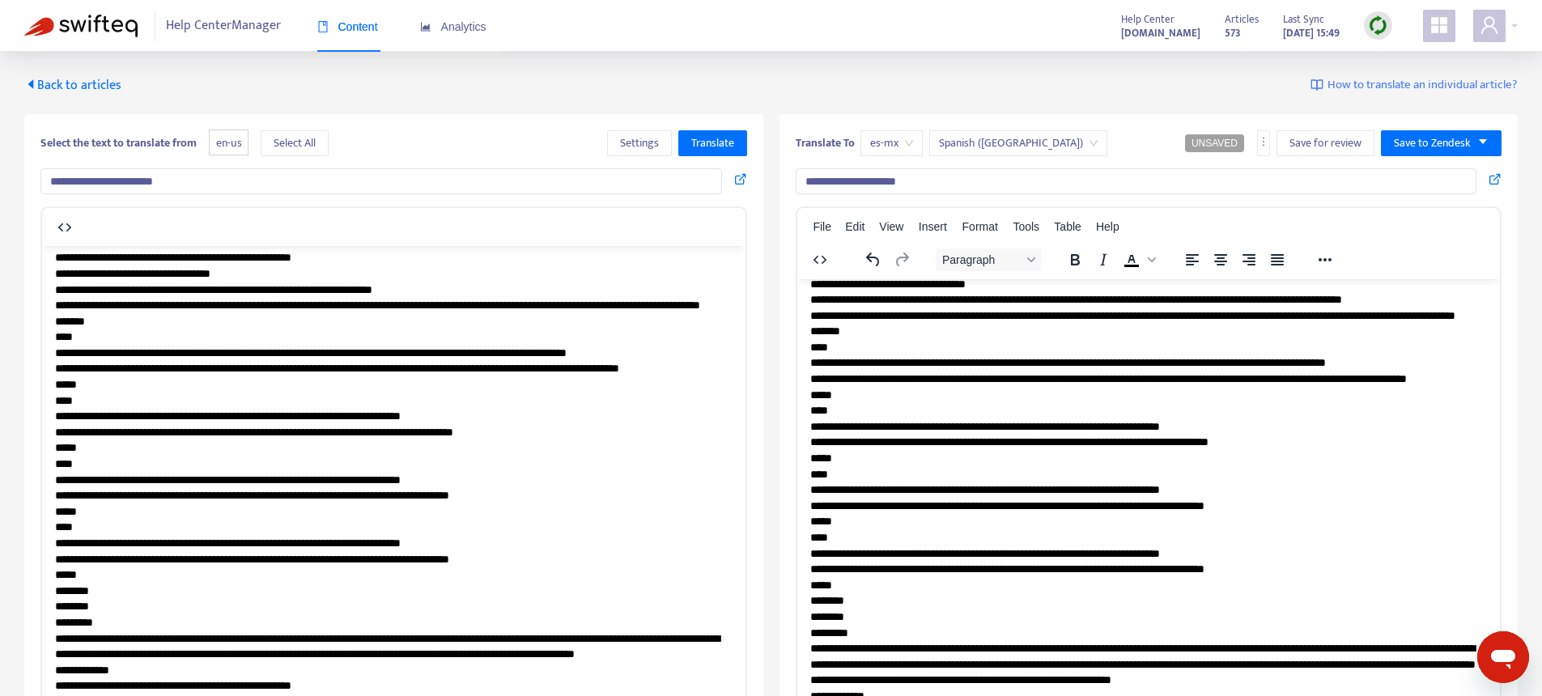
drag, startPoint x: 1457, startPoint y: 363, endPoint x: 1085, endPoint y: 366, distance: 372.3
click at [817, 265] on icon "button" at bounding box center [819, 259] width 19 height 19
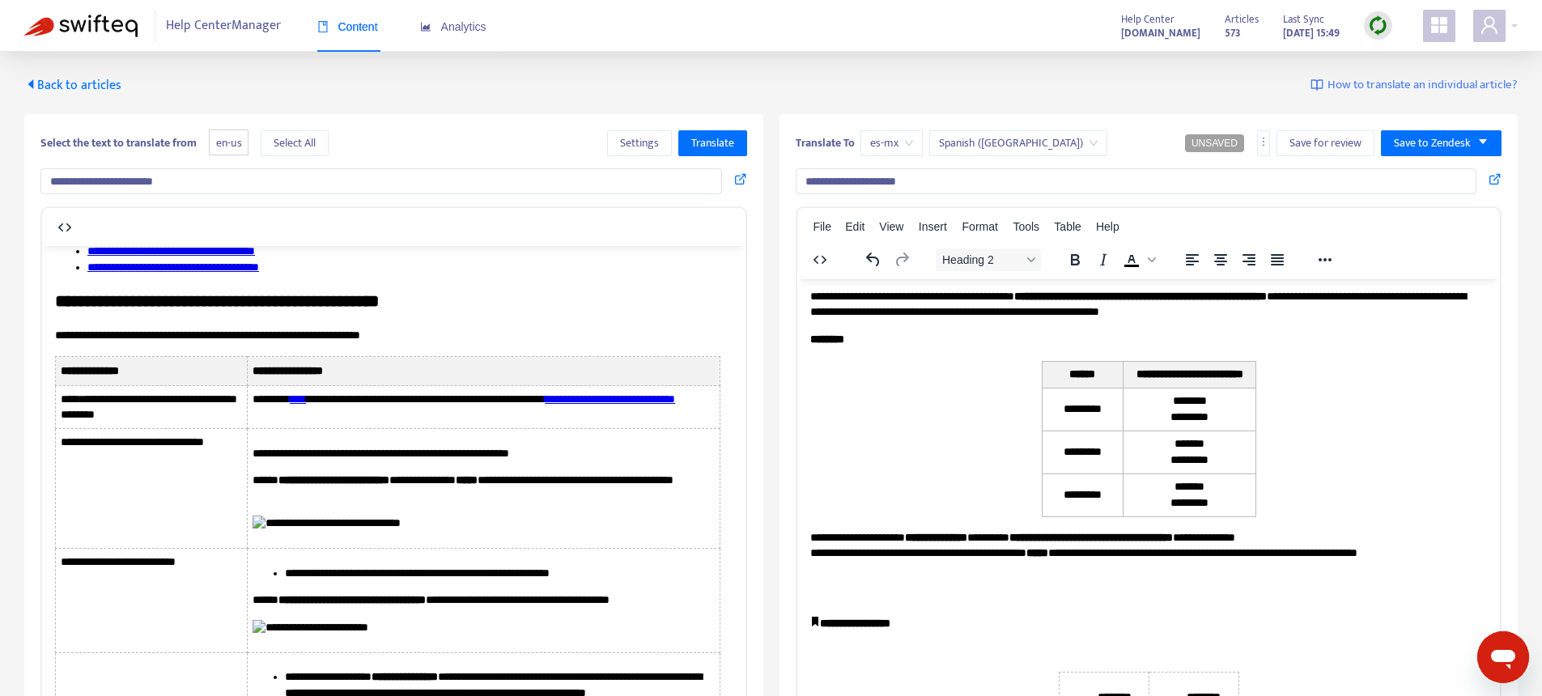
scroll to position [730, 0]
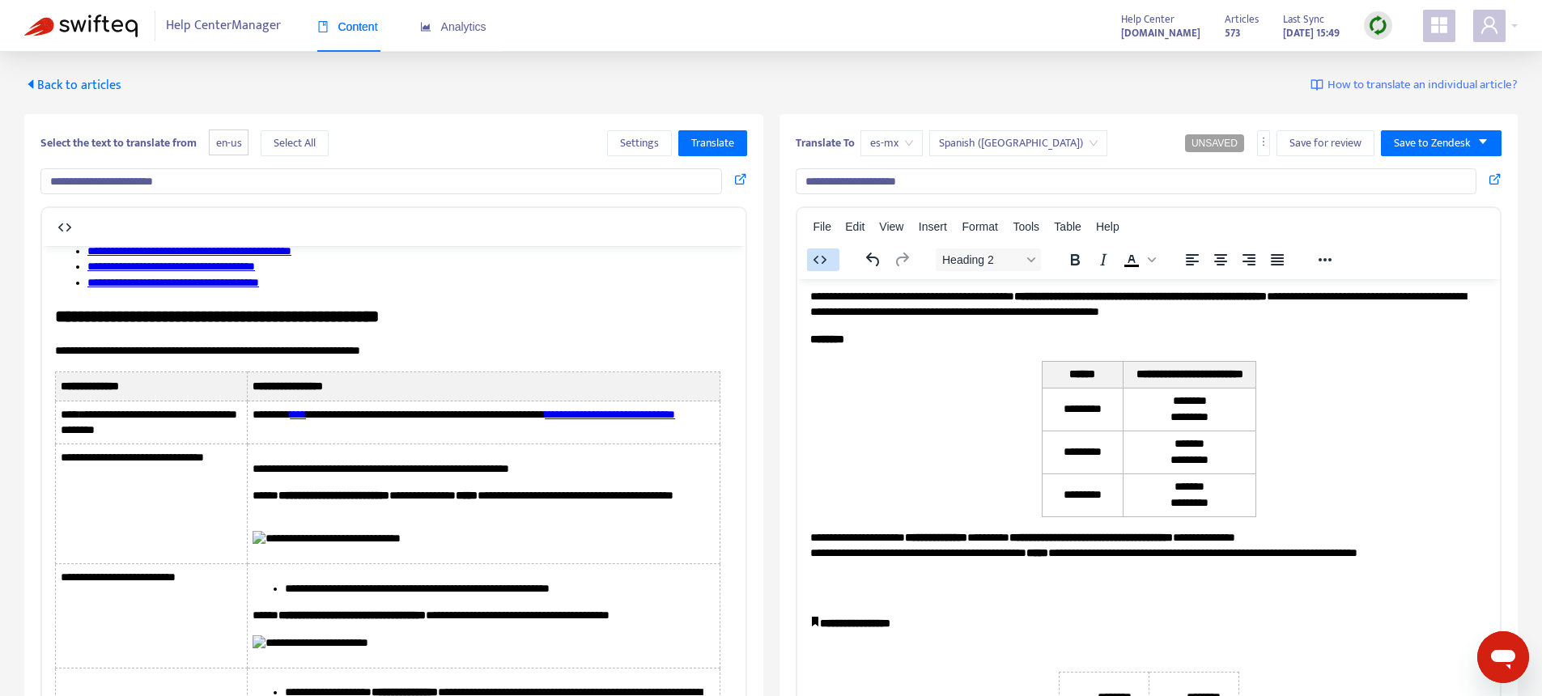
click at [820, 265] on icon "button" at bounding box center [819, 259] width 19 height 19
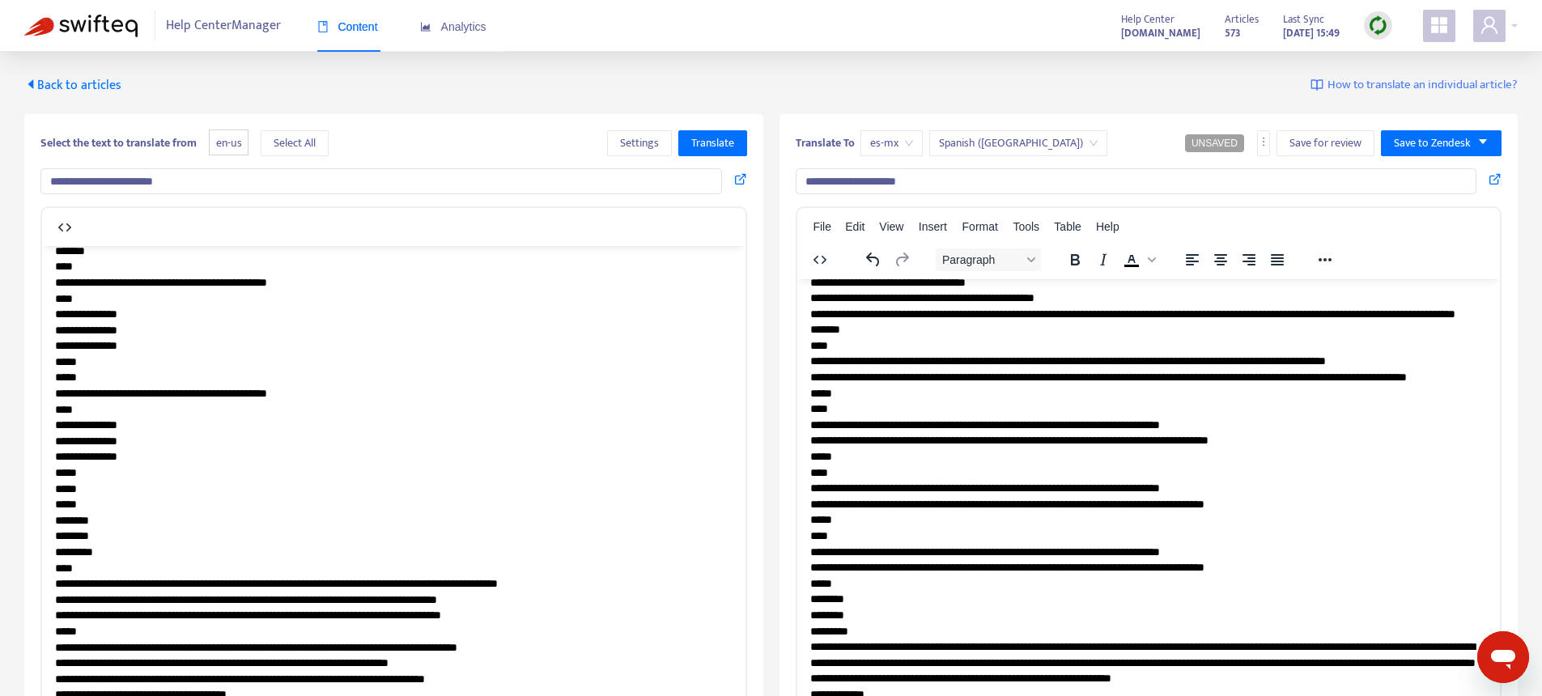
scroll to position [269, 0]
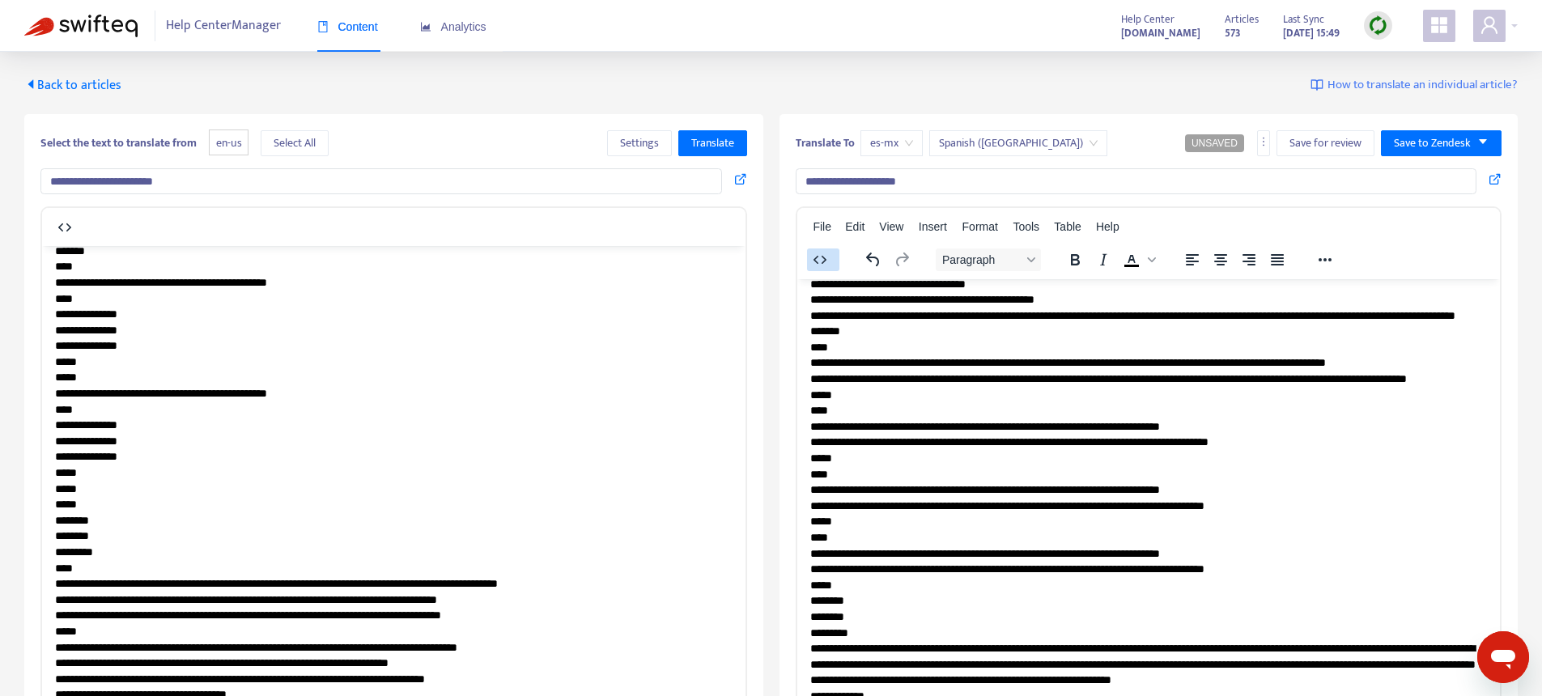
click at [810, 261] on icon "button" at bounding box center [819, 259] width 19 height 19
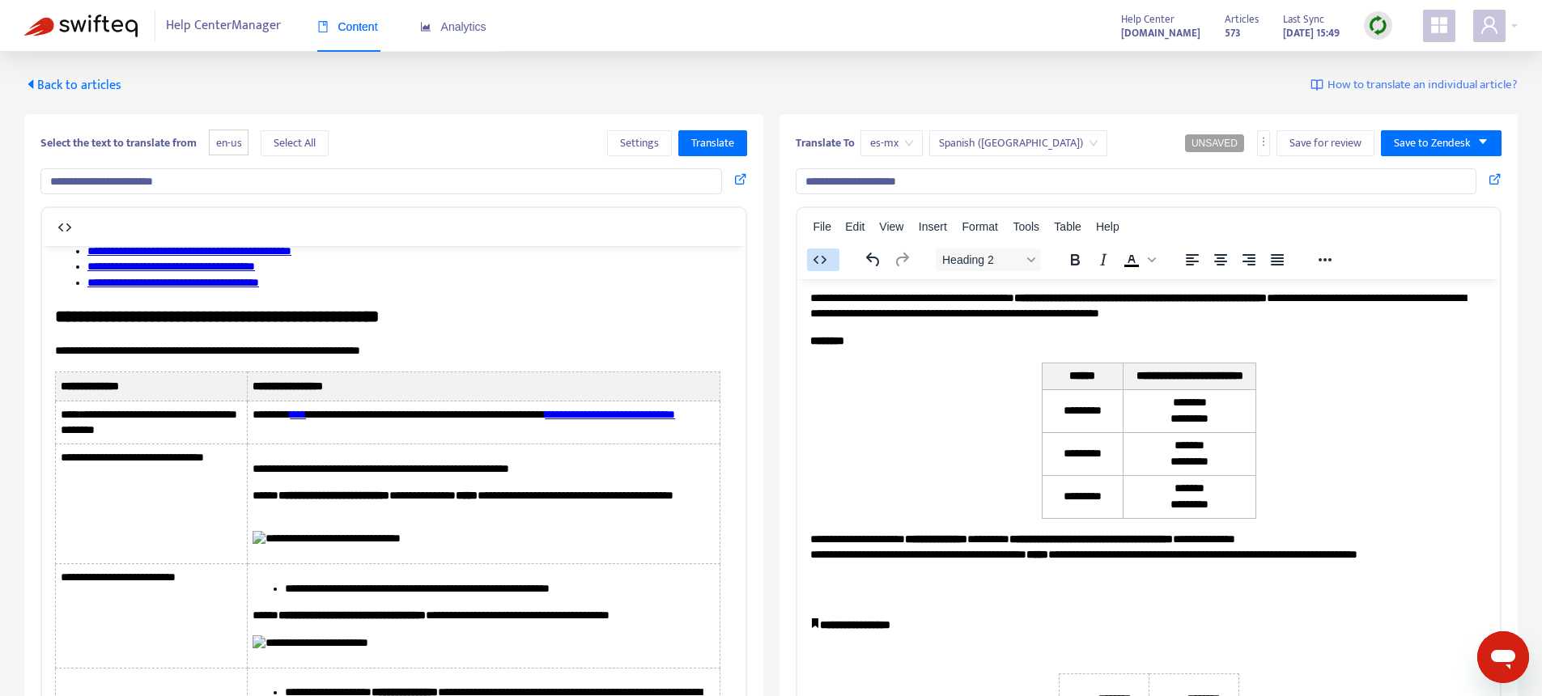
scroll to position [271, 0]
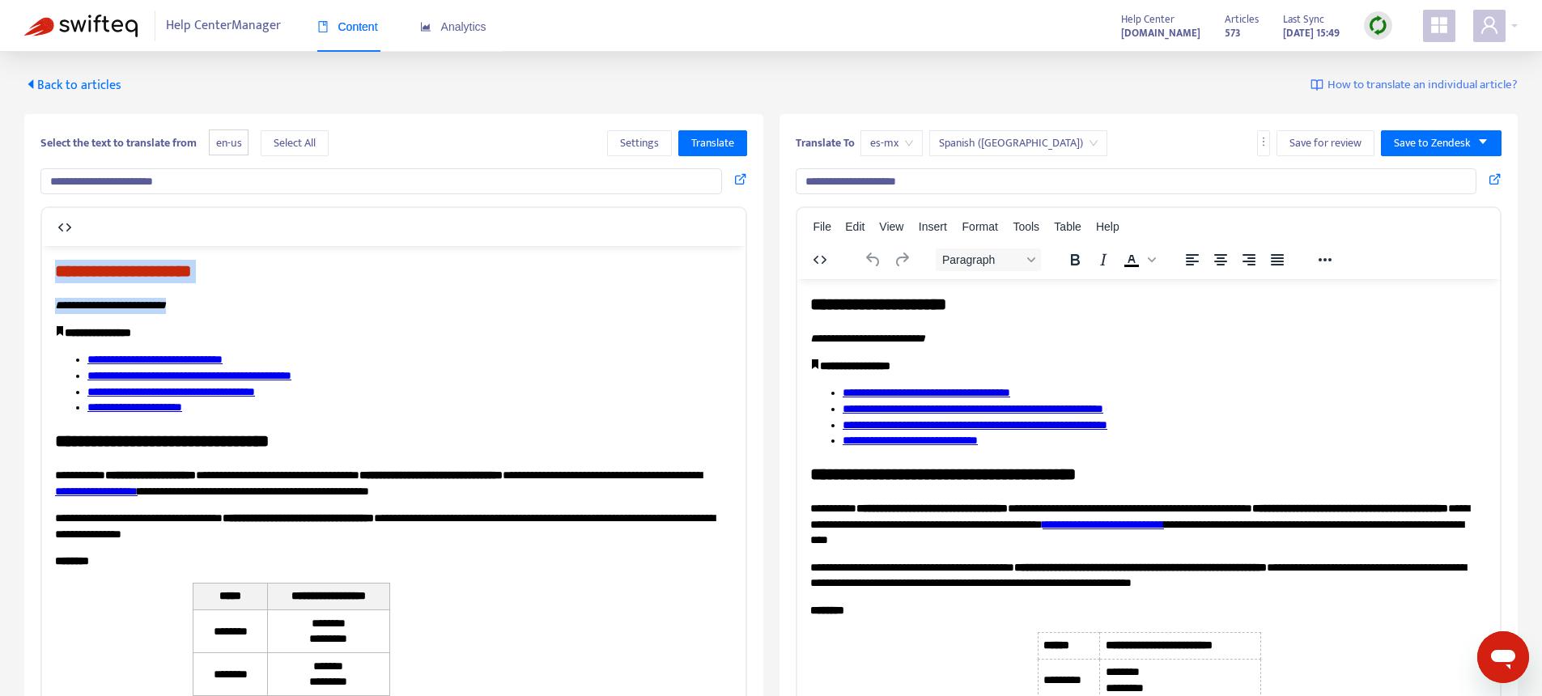
drag, startPoint x: 220, startPoint y: 306, endPoint x: 6, endPoint y: 261, distance: 218.4
click at [705, 136] on span "Translate" at bounding box center [712, 143] width 43 height 18
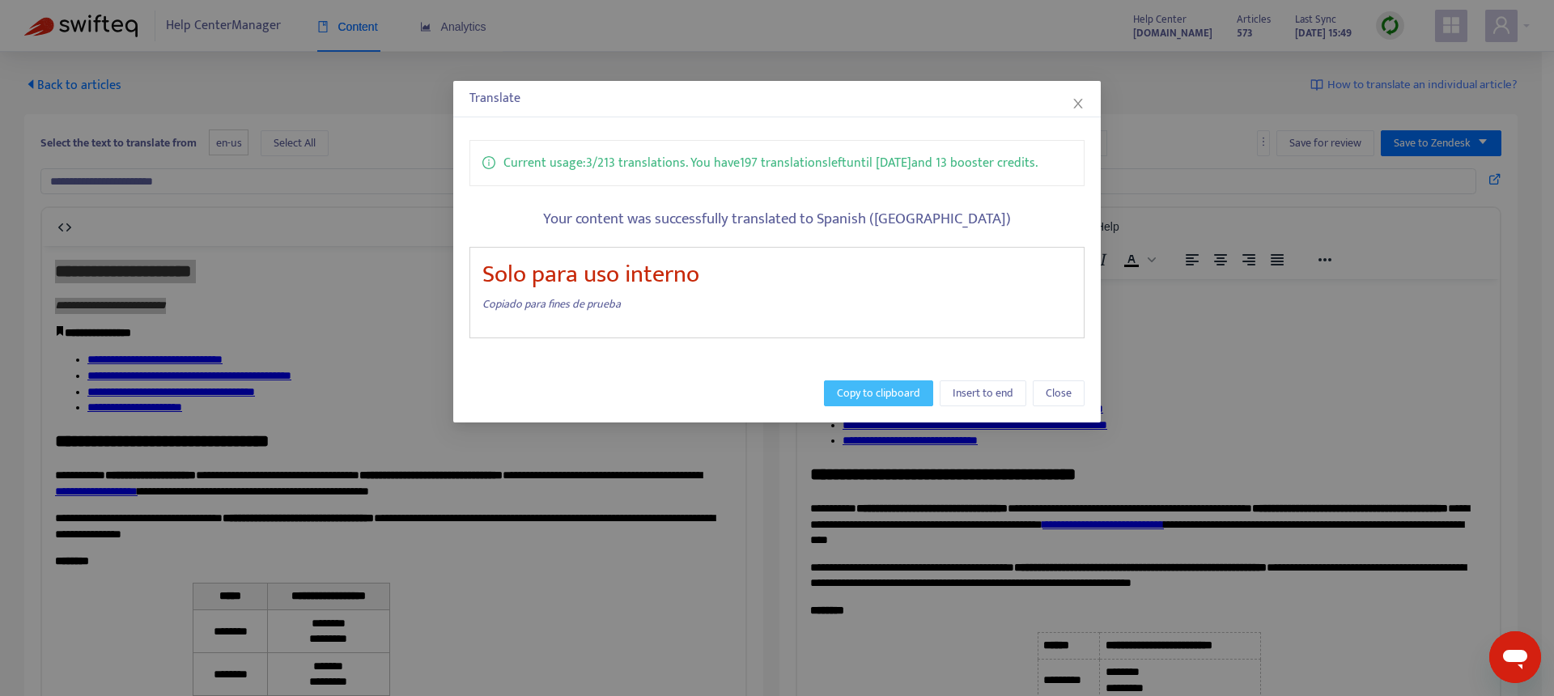
click at [883, 387] on span "Copy to clipboard" at bounding box center [878, 393] width 83 height 18
copy body "**********"
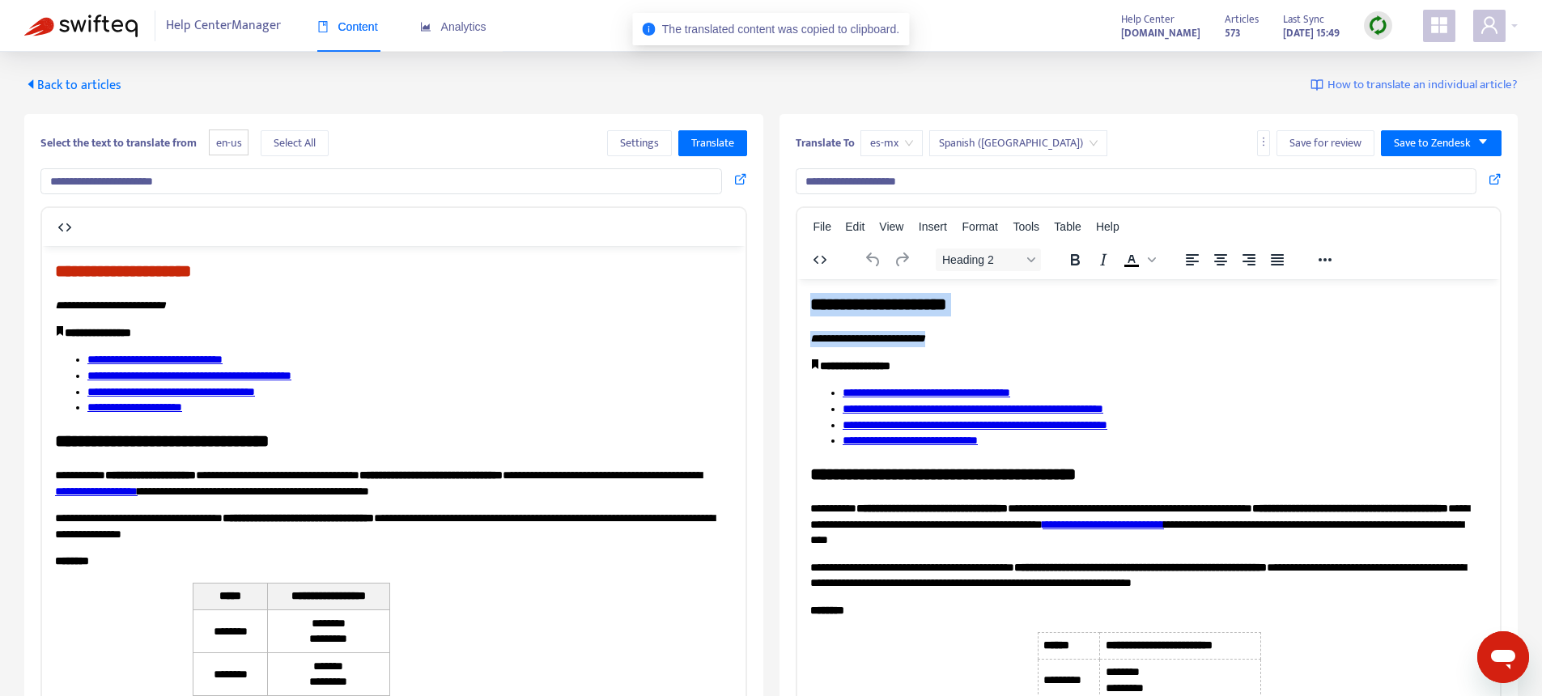
drag, startPoint x: 975, startPoint y: 345, endPoint x: 1432, endPoint y: 312, distance: 457.6
click at [796, 278] on html "**********" at bounding box center [1147, 596] width 703 height 637
paste body "Rich Text Area. Press ALT-0 for help."
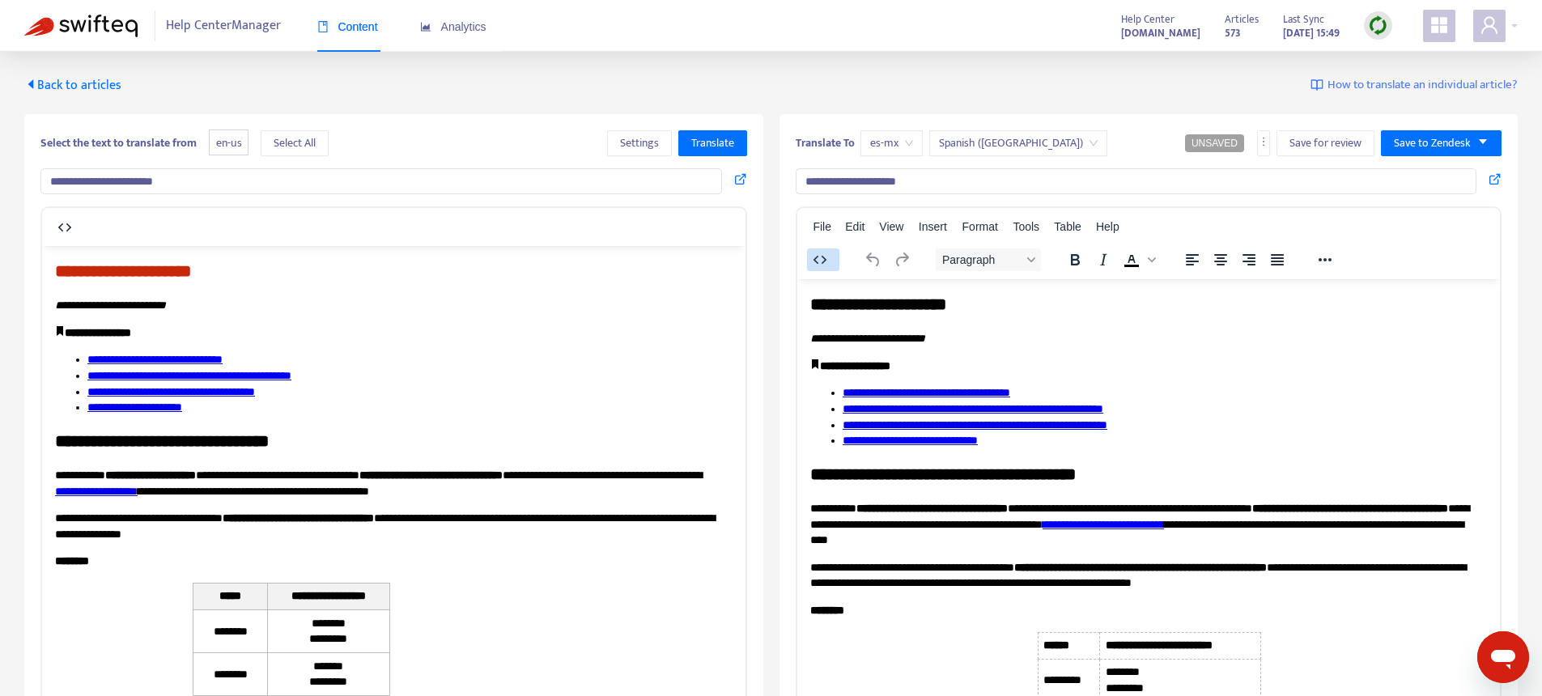
click at [831, 256] on button "button" at bounding box center [823, 259] width 32 height 23
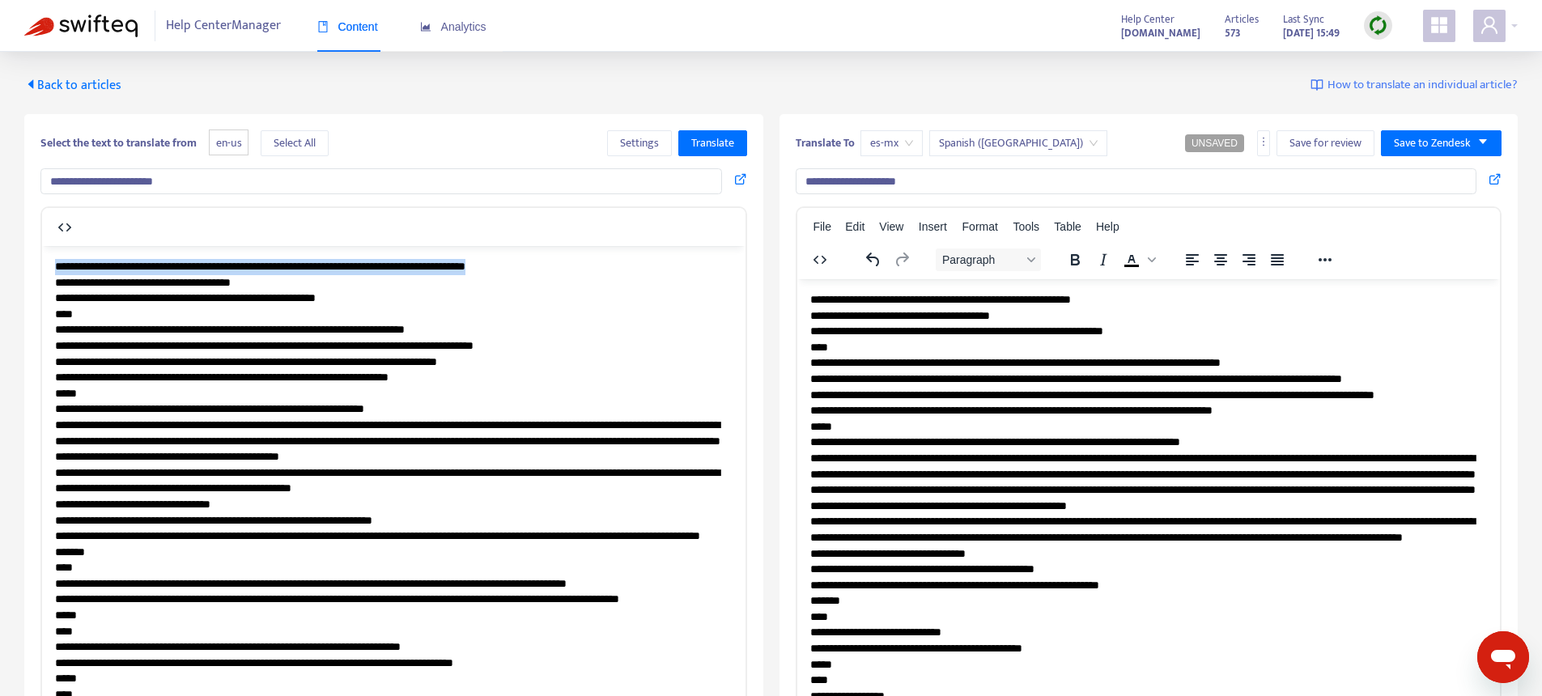
drag, startPoint x: 57, startPoint y: 266, endPoint x: 779, endPoint y: 261, distance: 722.7
click at [721, 141] on span "Translate" at bounding box center [712, 143] width 43 height 18
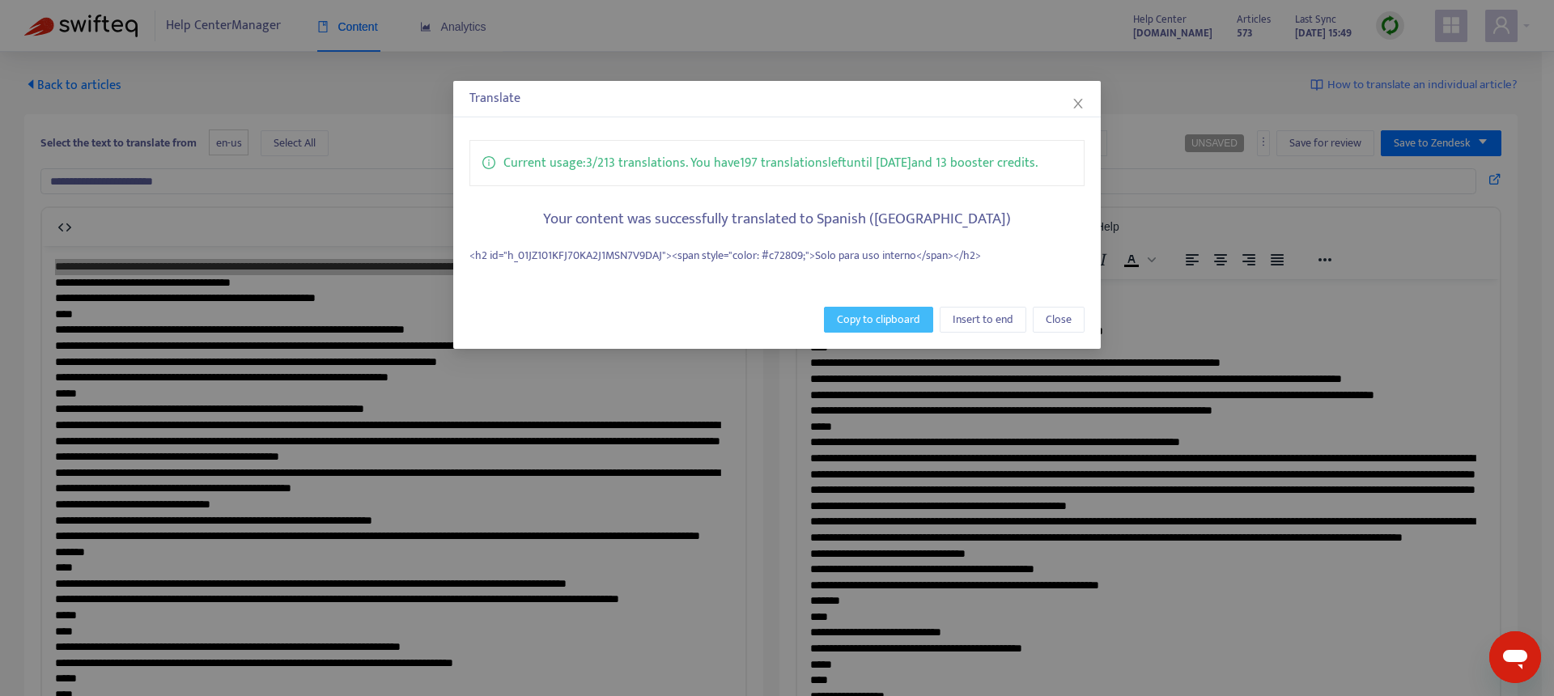
click at [878, 316] on span "Copy to clipboard" at bounding box center [878, 320] width 83 height 18
copy p "**********"
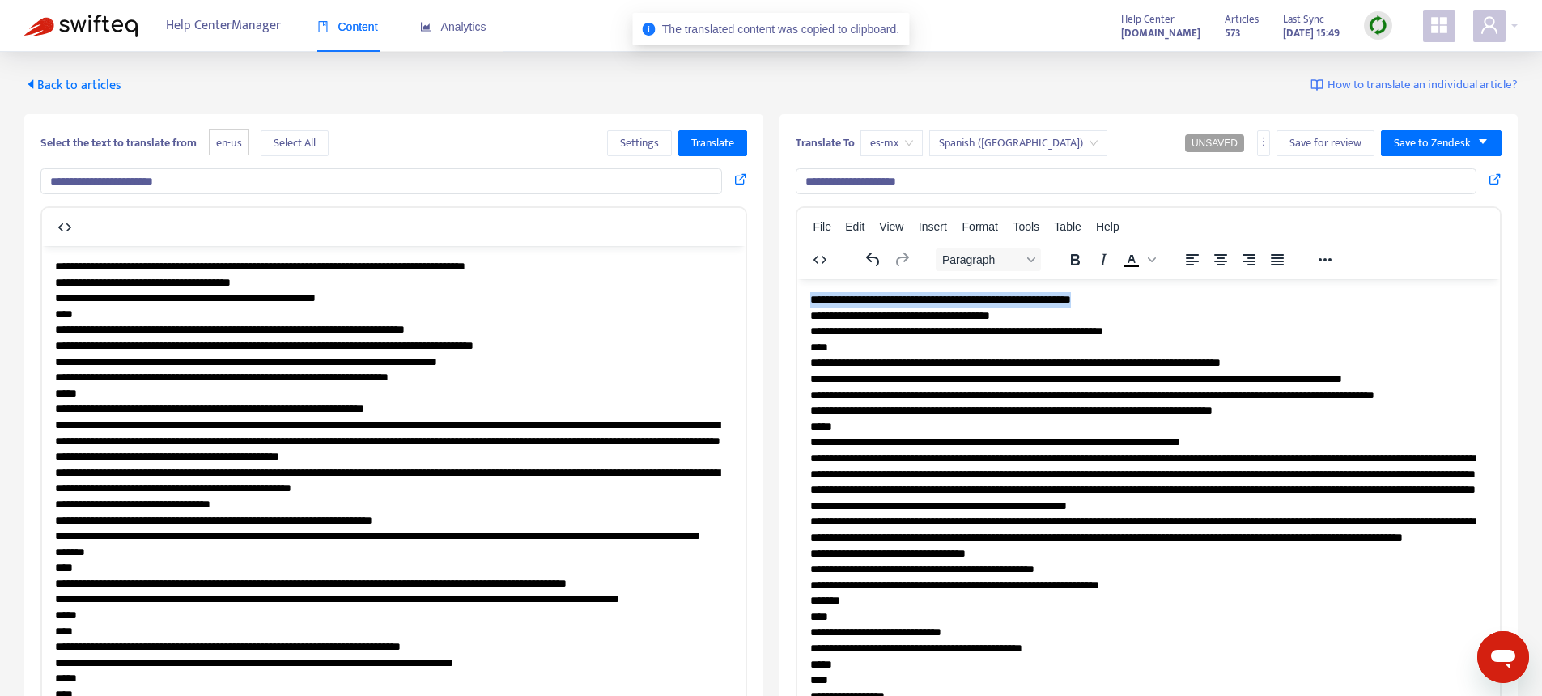
drag, startPoint x: 1200, startPoint y: 295, endPoint x: 728, endPoint y: 291, distance: 471.8
click at [796, 291] on html "**********" at bounding box center [1147, 679] width 703 height 803
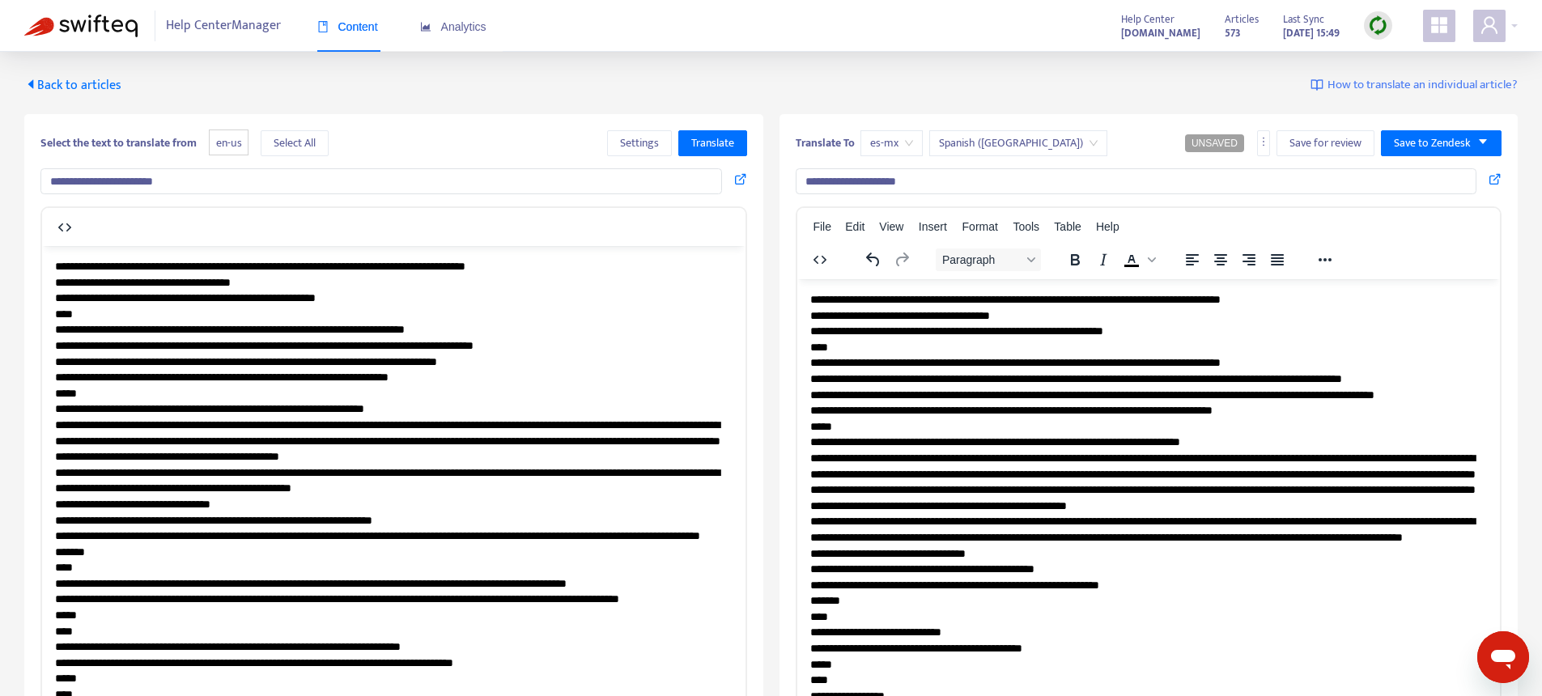
click at [101, 90] on span "Back to articles" at bounding box center [72, 85] width 97 height 22
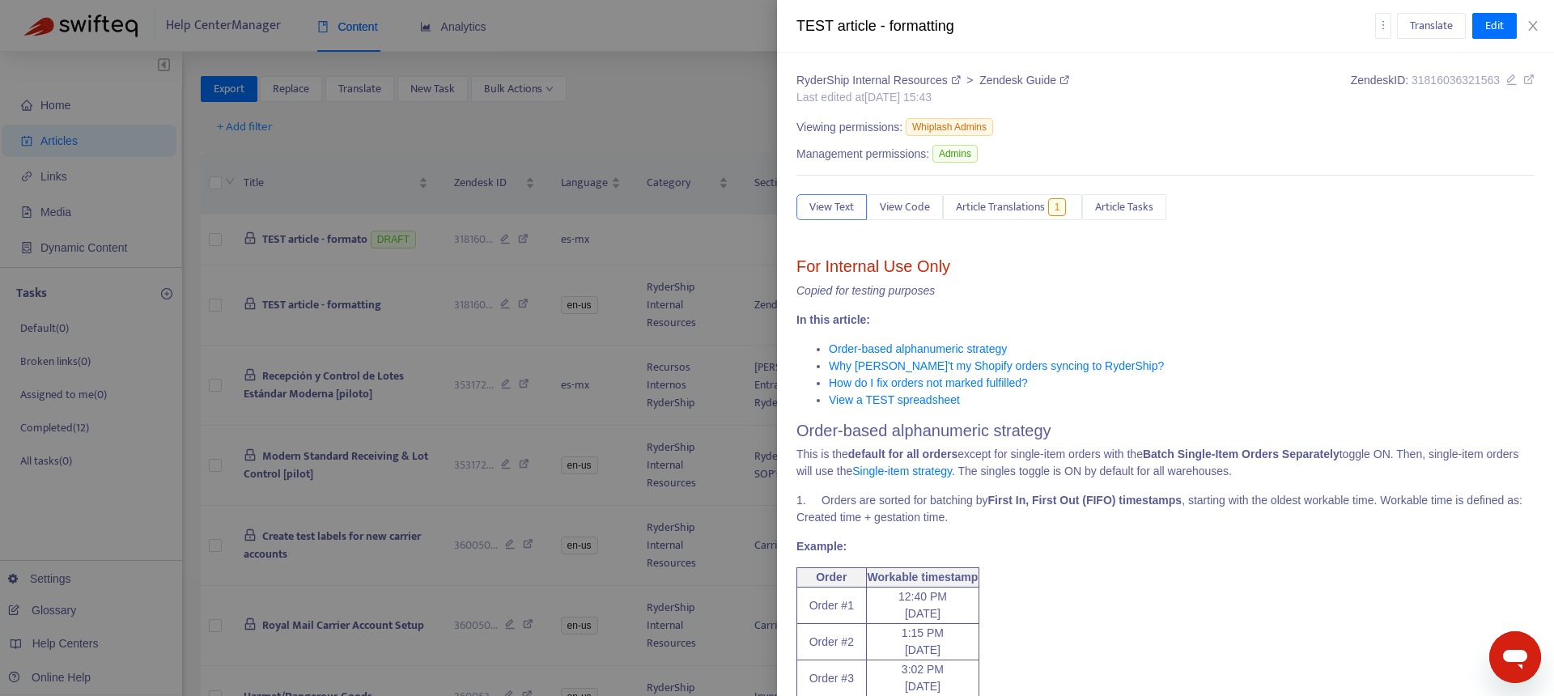
click at [278, 244] on div at bounding box center [777, 348] width 1554 height 696
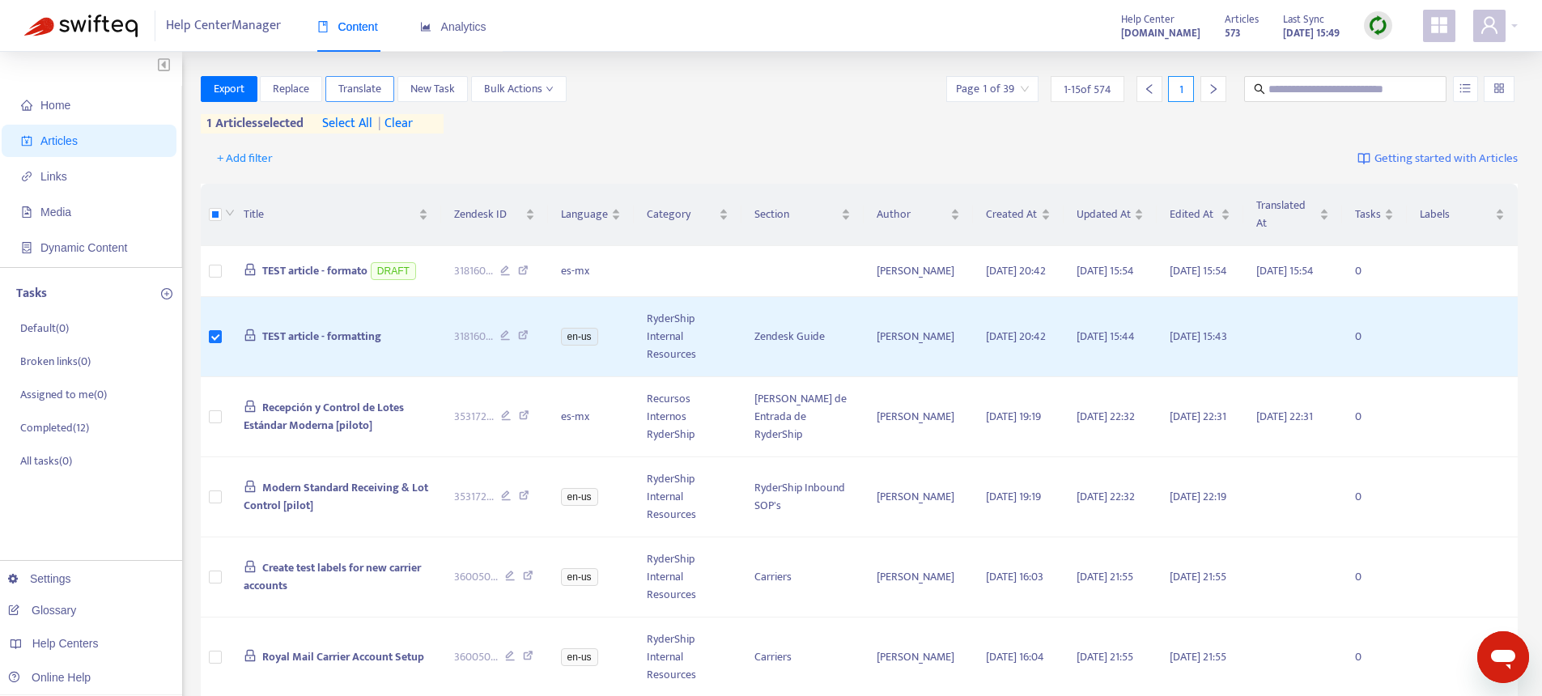
click at [367, 86] on span "Translate" at bounding box center [359, 89] width 43 height 18
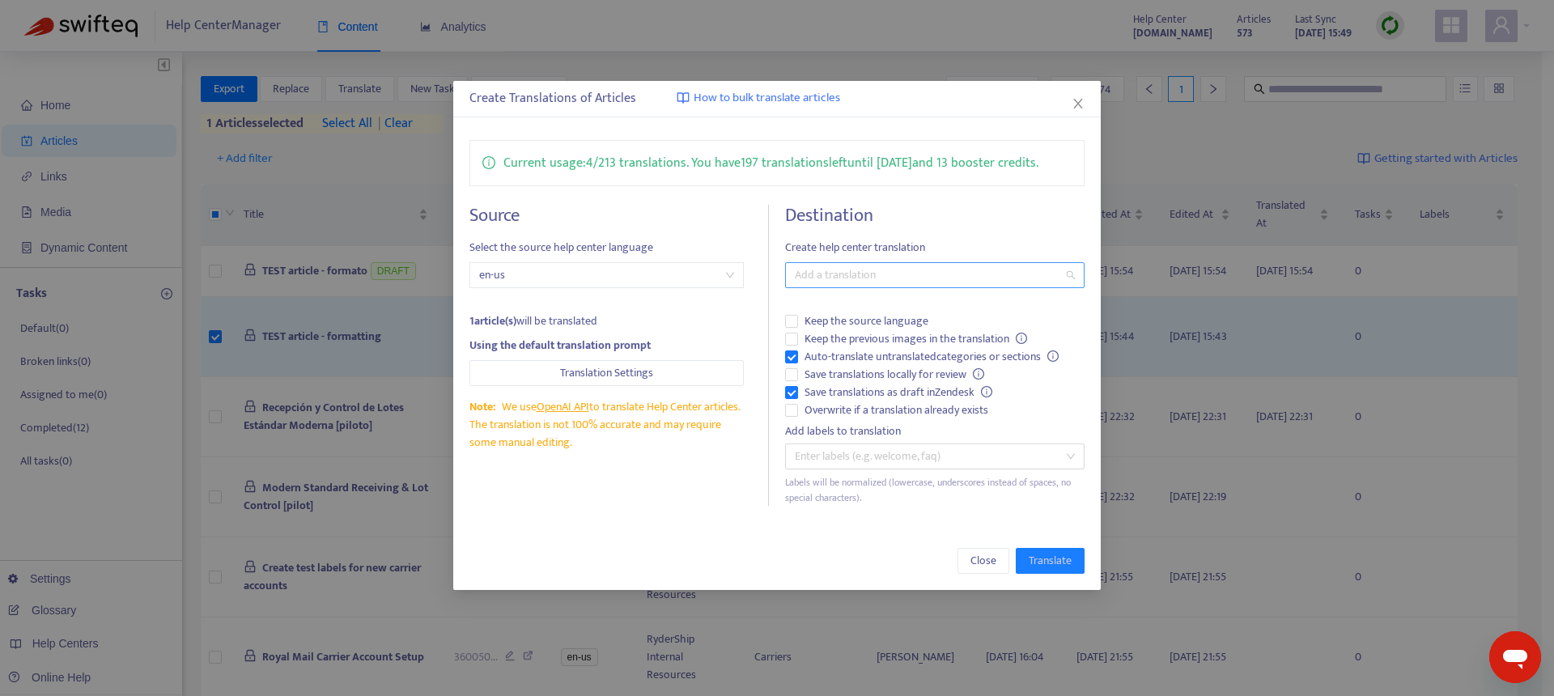
click at [819, 271] on div at bounding box center [926, 274] width 275 height 19
click at [843, 330] on div "Spanish (Mexico) ( es-mx )" at bounding box center [939, 334] width 282 height 18
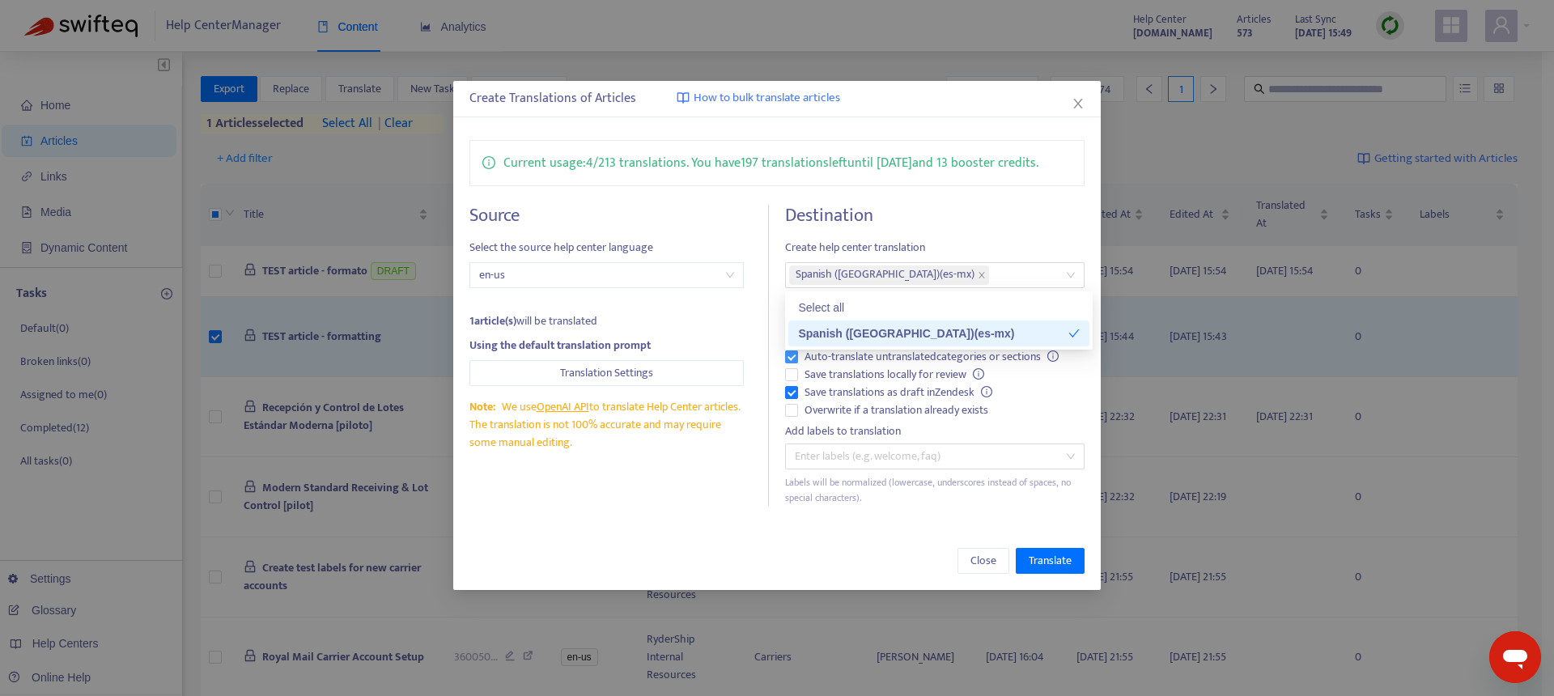
click at [836, 359] on span "Auto-translate untranslated categories or sections" at bounding box center [931, 357] width 267 height 18
click at [945, 412] on span "Overwrite if a translation already exists" at bounding box center [896, 410] width 197 height 18
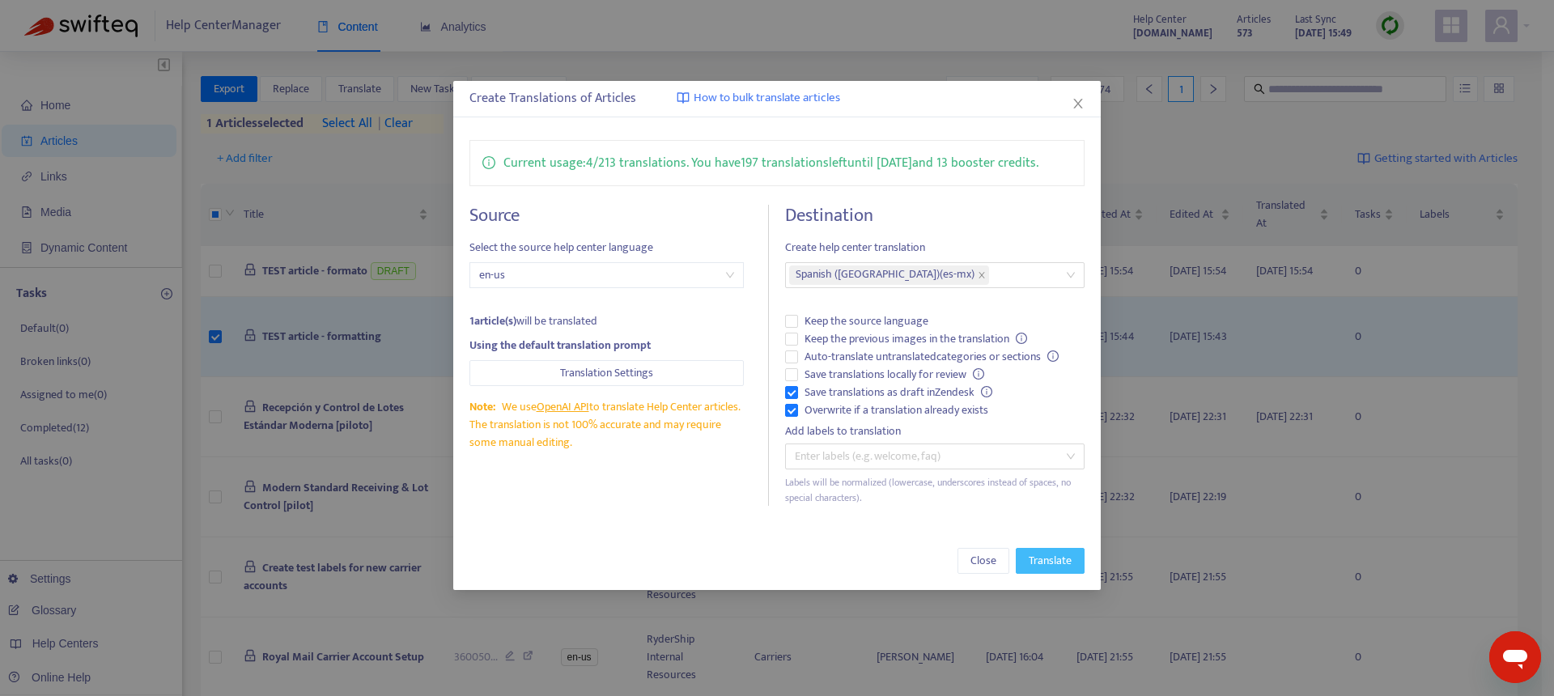
click at [1044, 561] on span "Translate" at bounding box center [1050, 561] width 43 height 18
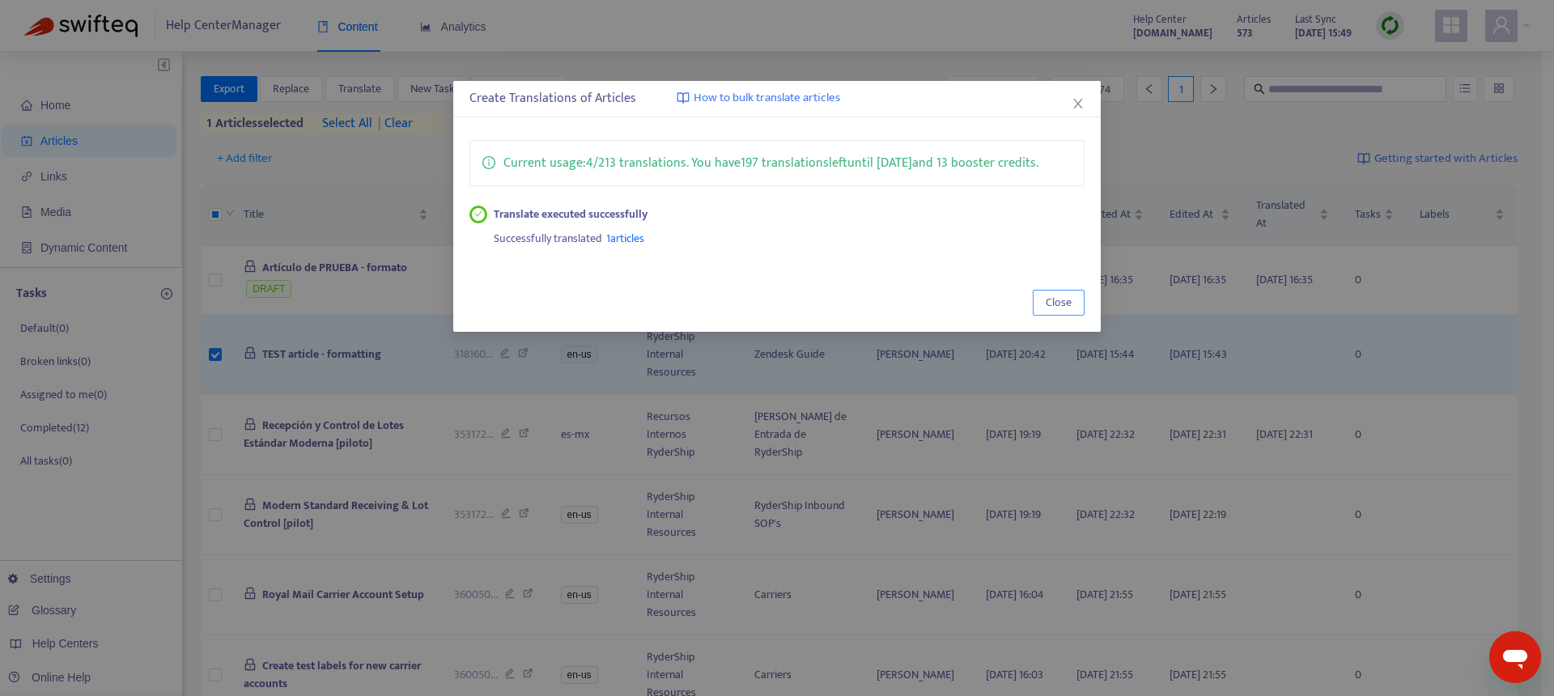
click at [1034, 303] on button "Close" at bounding box center [1059, 303] width 52 height 26
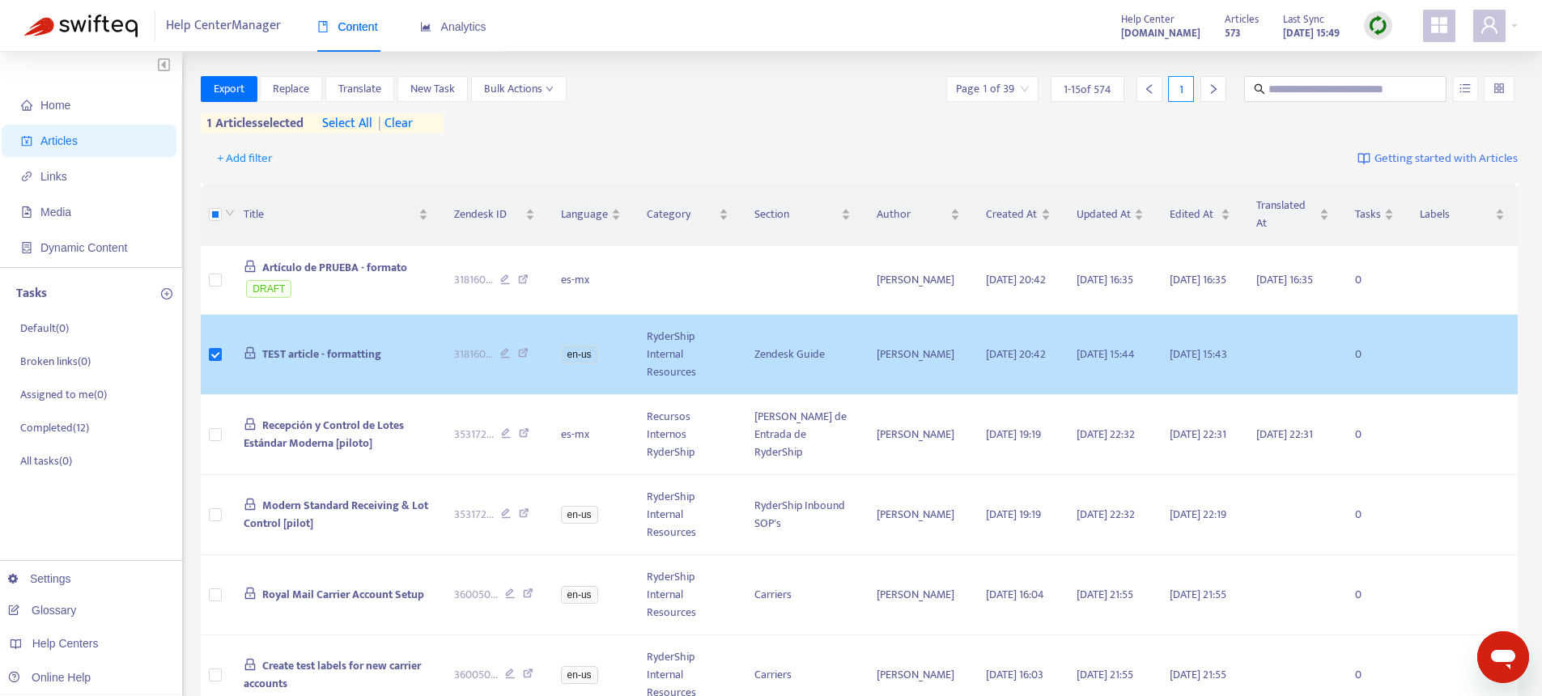
click at [361, 343] on td "TEST article - formatting" at bounding box center [336, 355] width 210 height 80
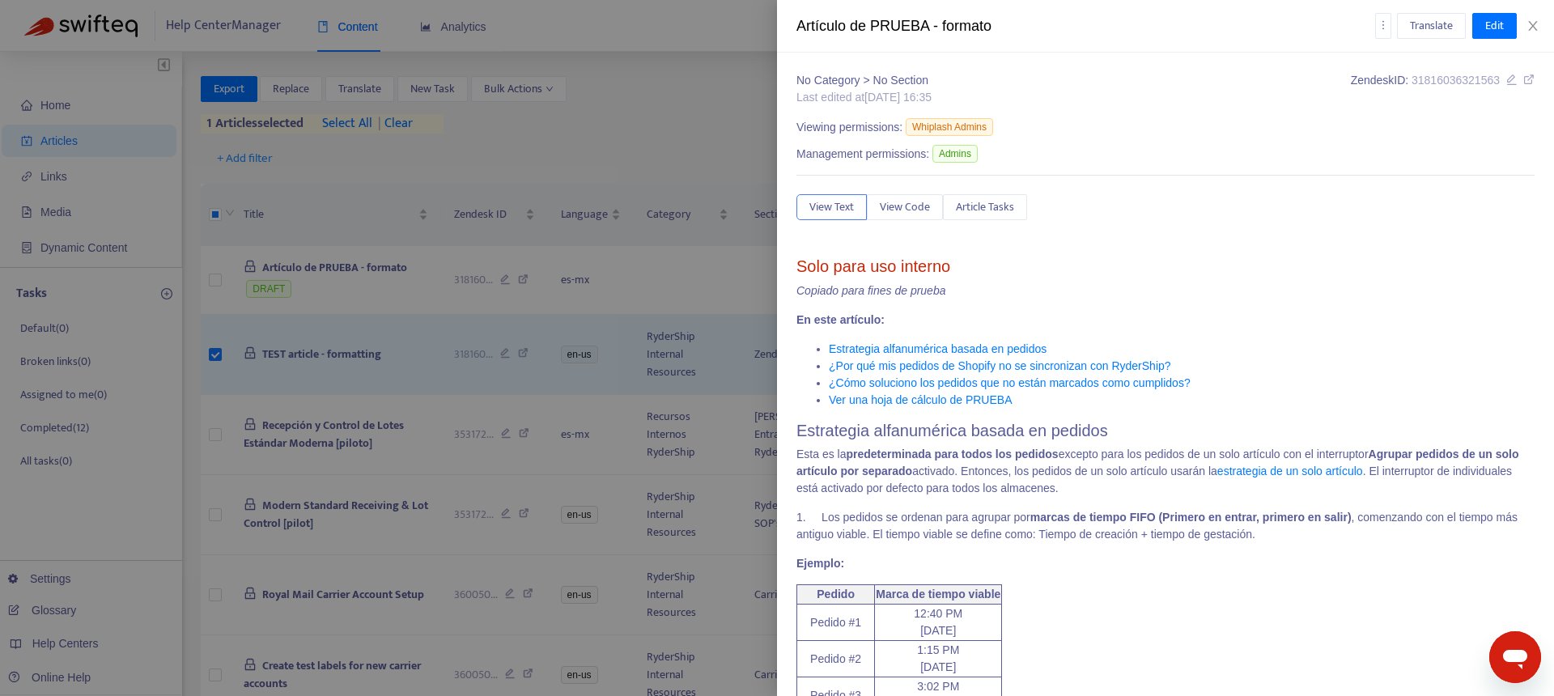
click at [1250, 200] on div "View Text View Code Article Tasks" at bounding box center [1165, 207] width 738 height 26
click at [325, 337] on div at bounding box center [777, 348] width 1554 height 696
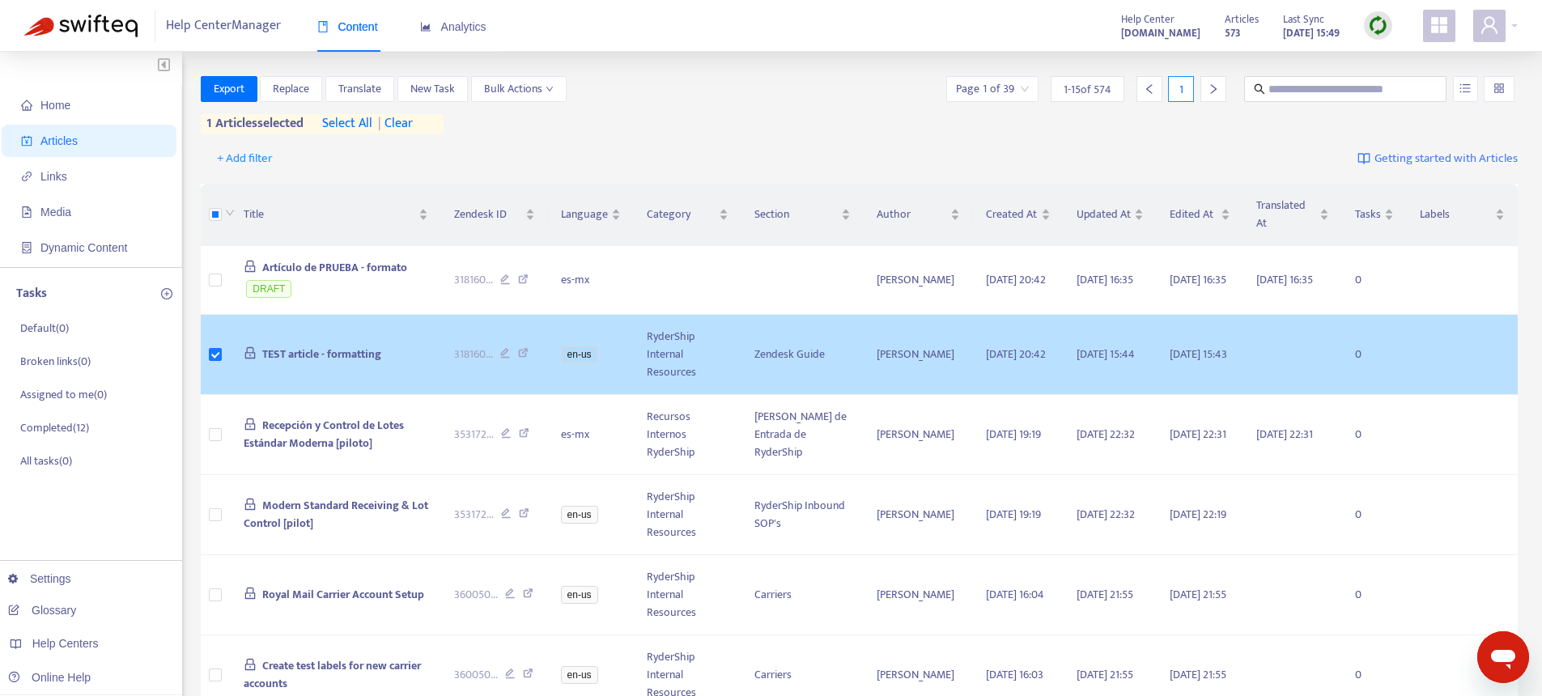
click at [317, 361] on span "TEST article - formatting" at bounding box center [321, 354] width 119 height 19
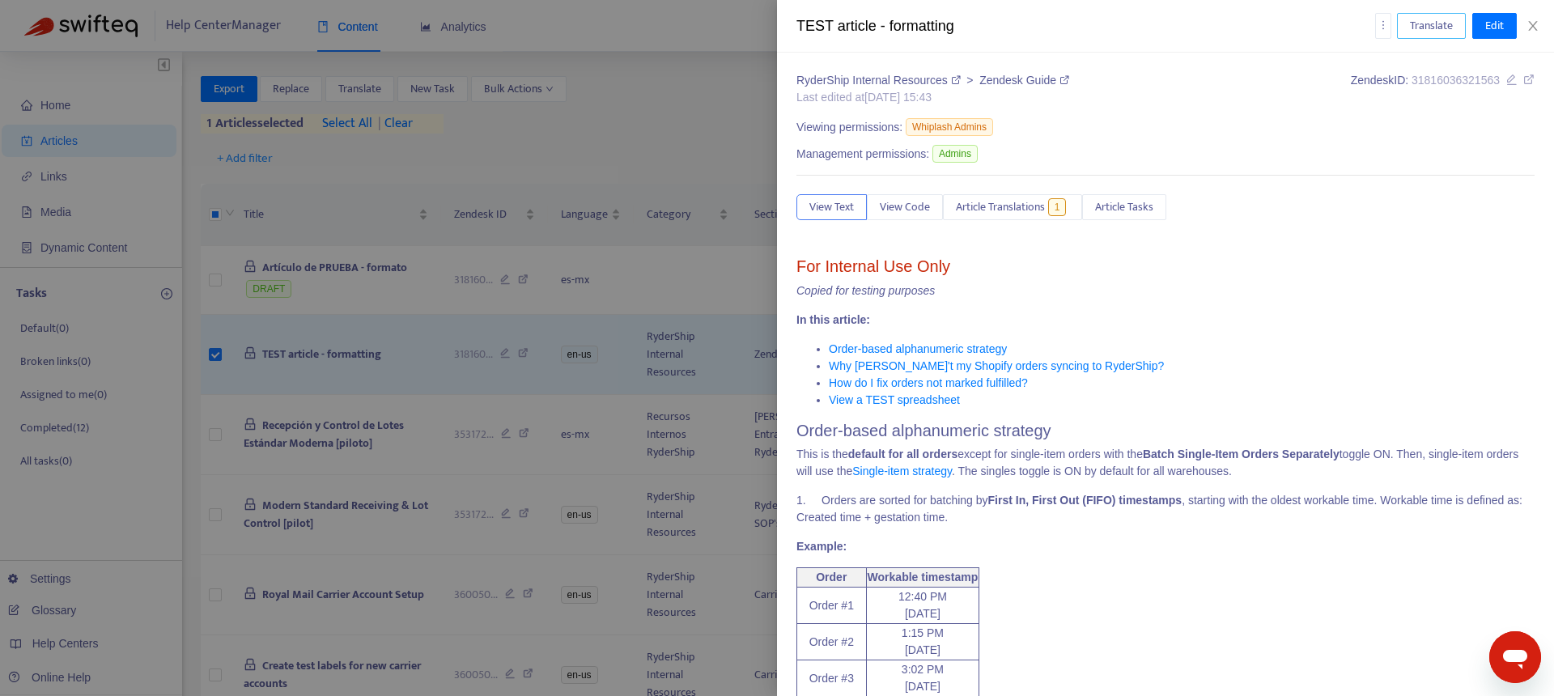
click at [1431, 28] on span "Translate" at bounding box center [1431, 26] width 43 height 18
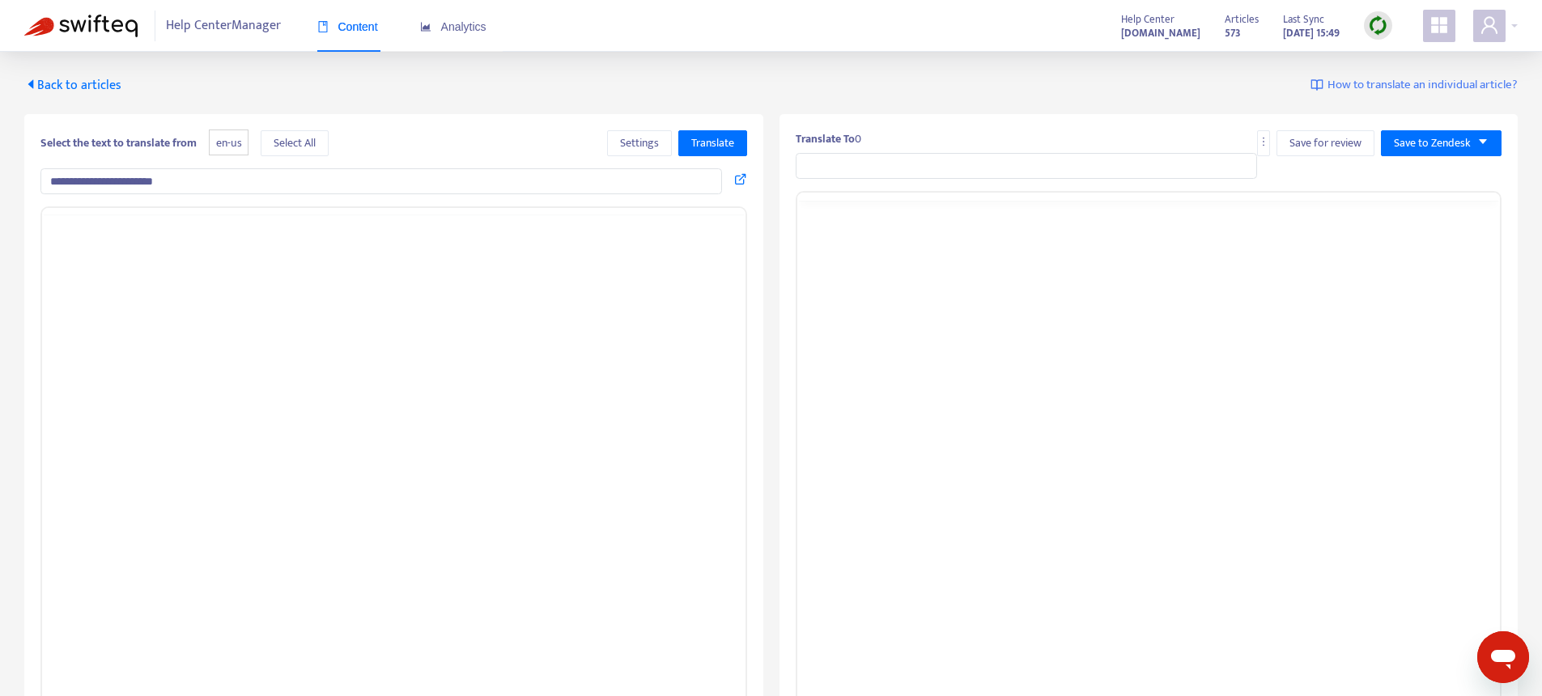
type input "**********"
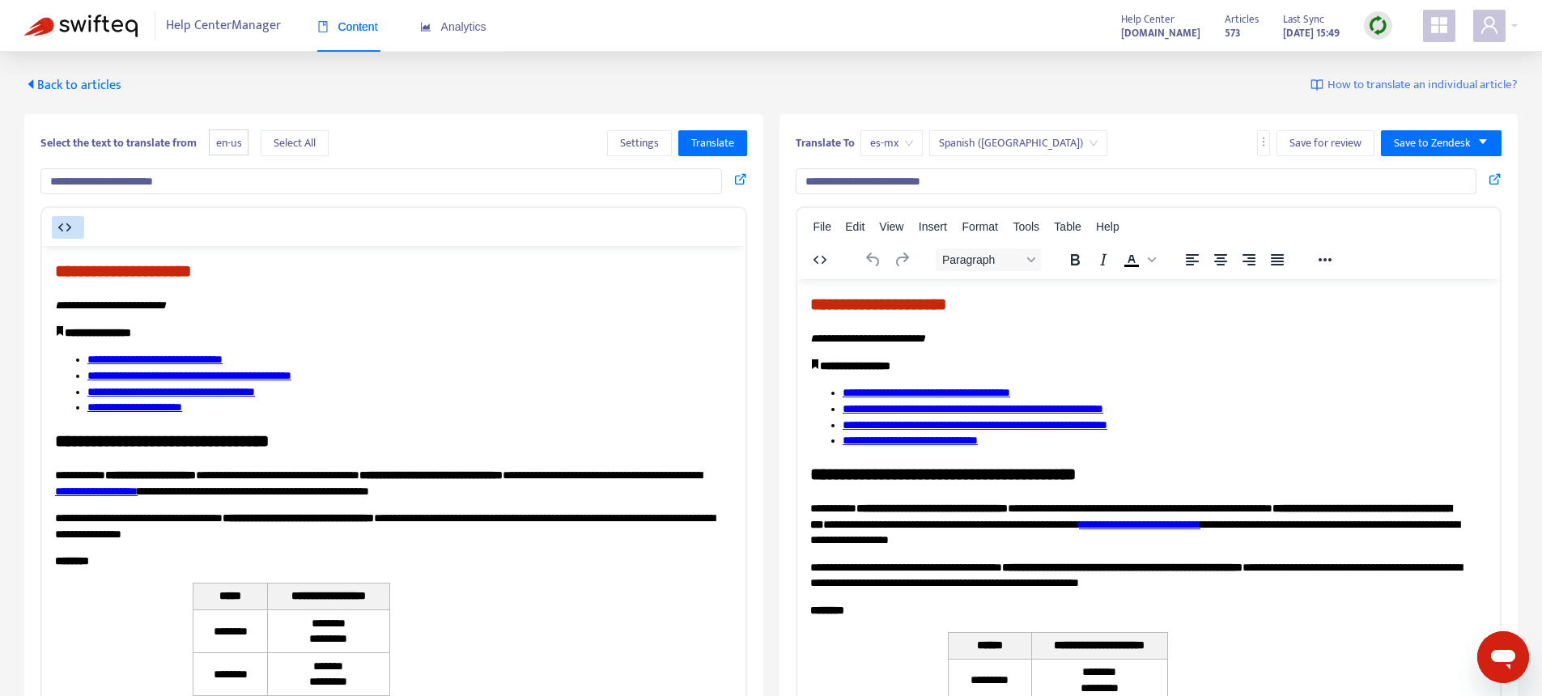
click at [59, 228] on icon "button" at bounding box center [64, 227] width 19 height 19
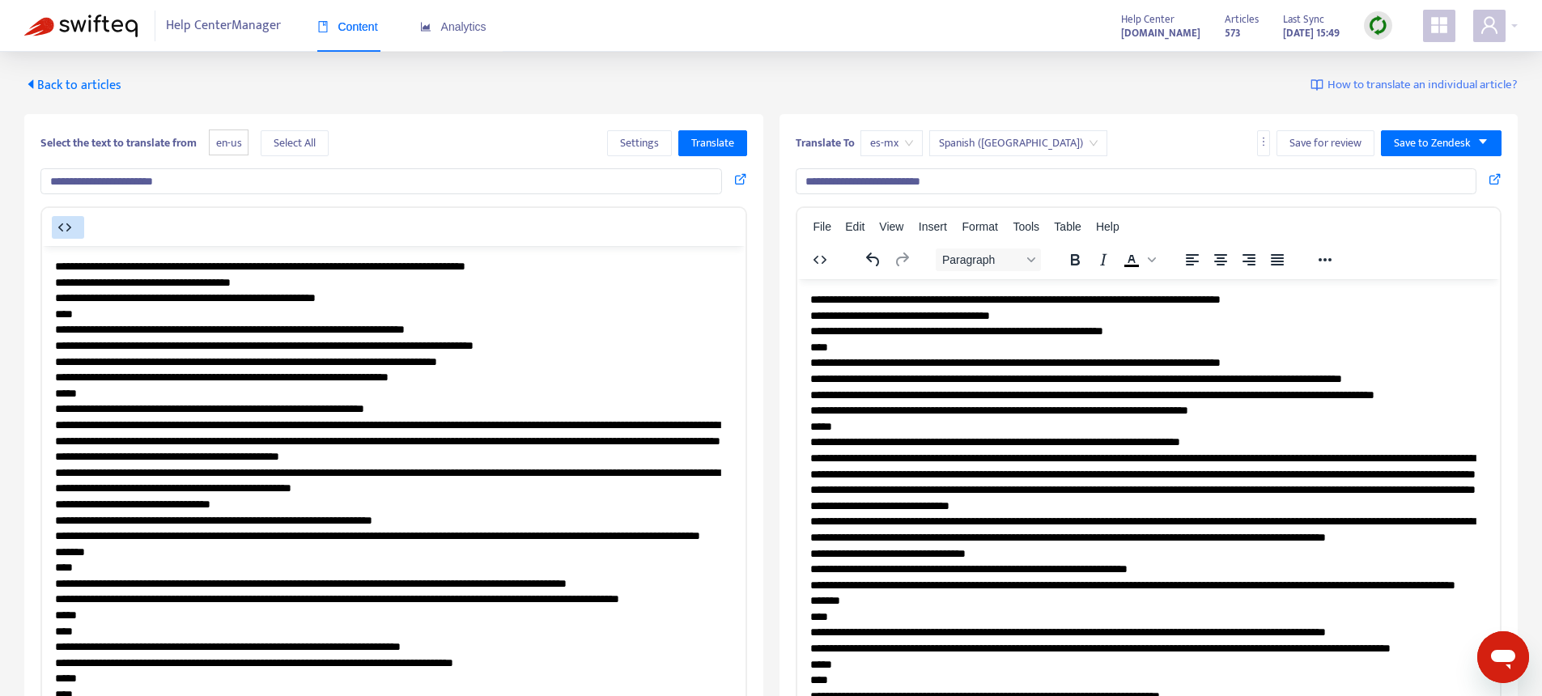
click at [74, 232] on icon "button" at bounding box center [64, 227] width 19 height 19
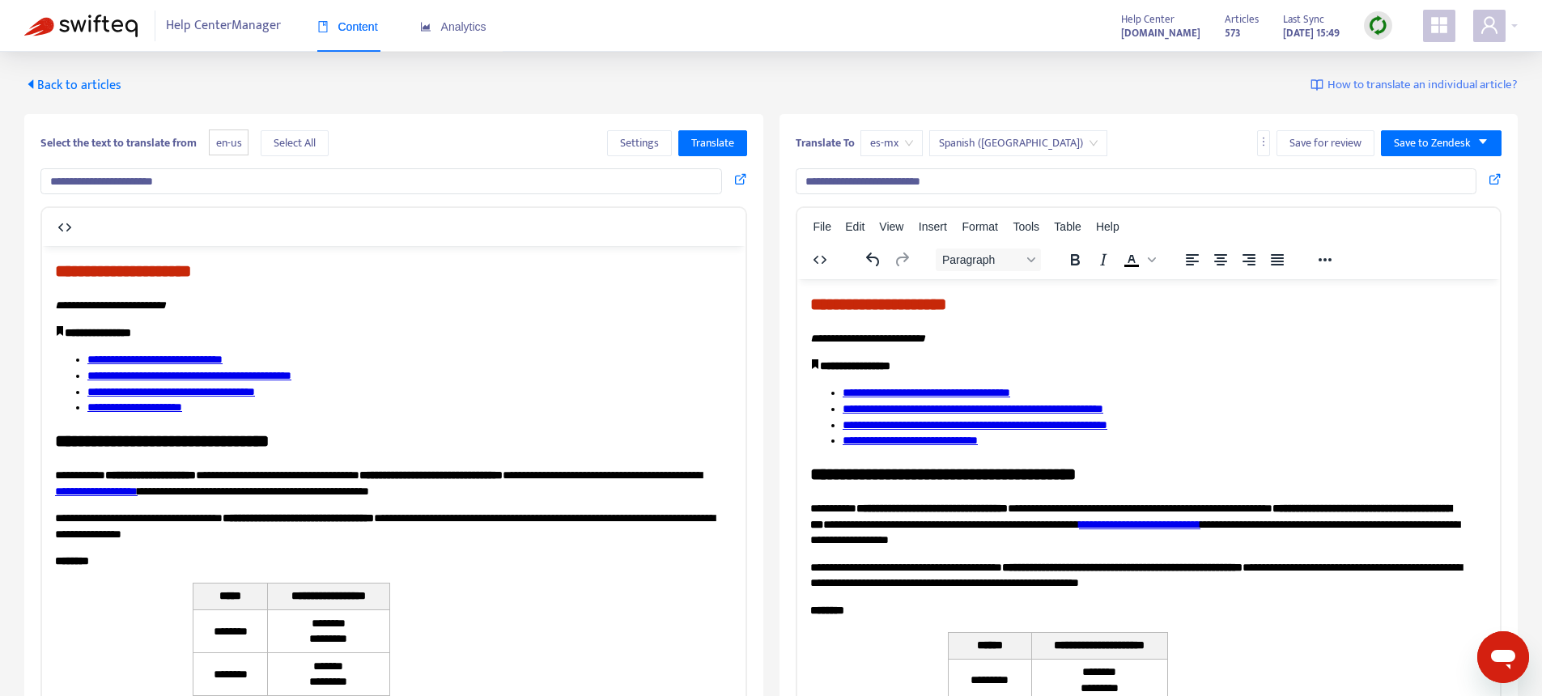
click at [70, 232] on icon "button" at bounding box center [64, 227] width 19 height 19
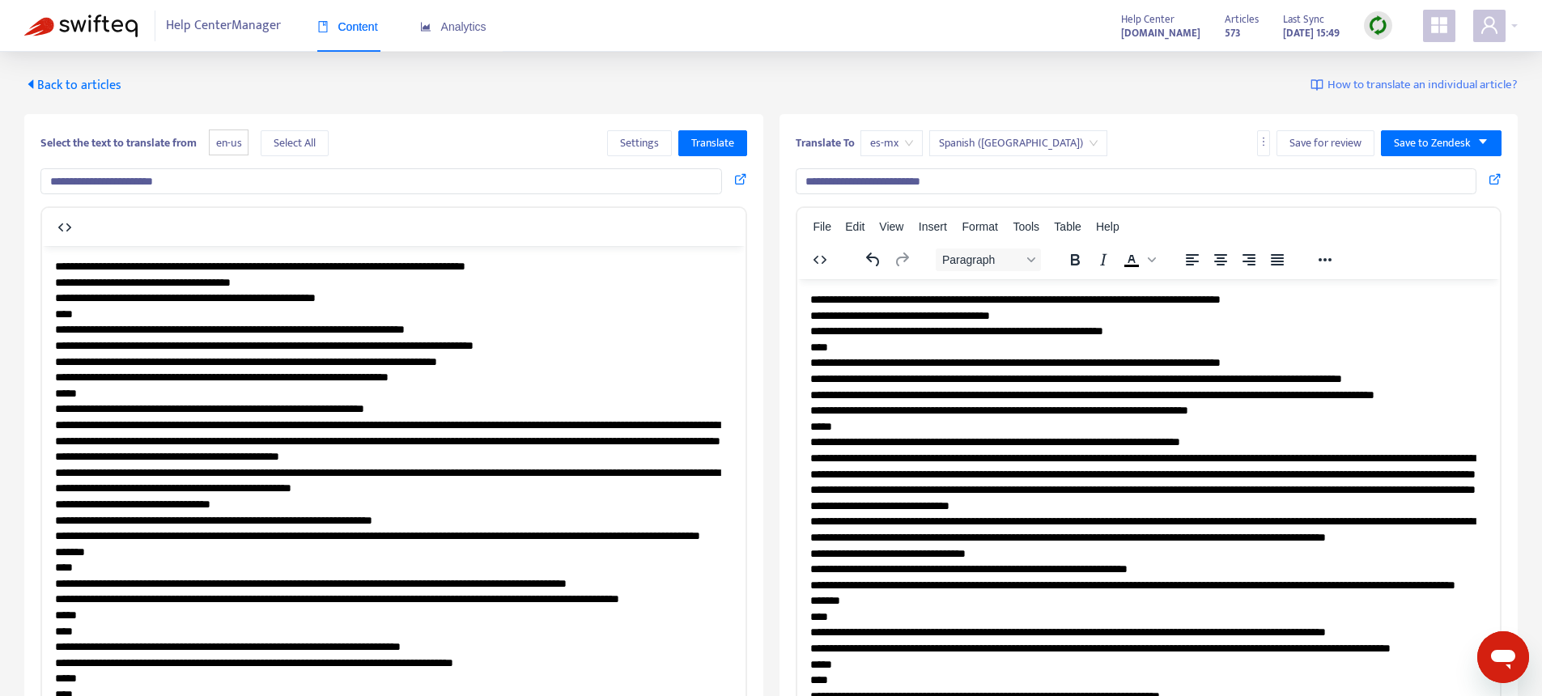
click at [210, 178] on input "**********" at bounding box center [380, 181] width 681 height 26
click at [323, 186] on input "**********" at bounding box center [380, 181] width 681 height 26
